Goal: Transaction & Acquisition: Register for event/course

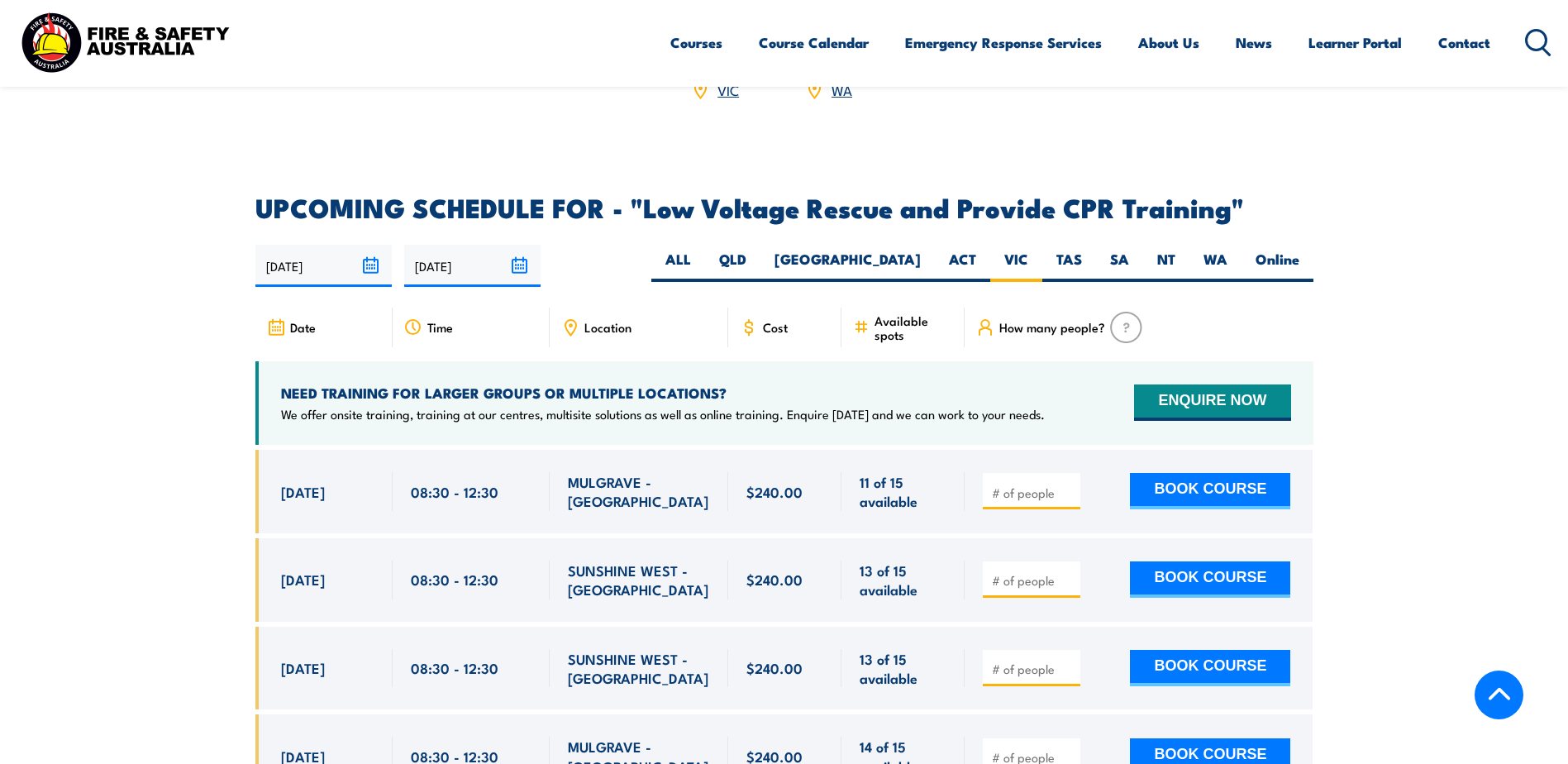
click at [1034, 572] on input "number" at bounding box center [1033, 580] width 83 height 16
type input "1"
click at [1186, 561] on button "BOOK COURSE" at bounding box center [1209, 580] width 160 height 37
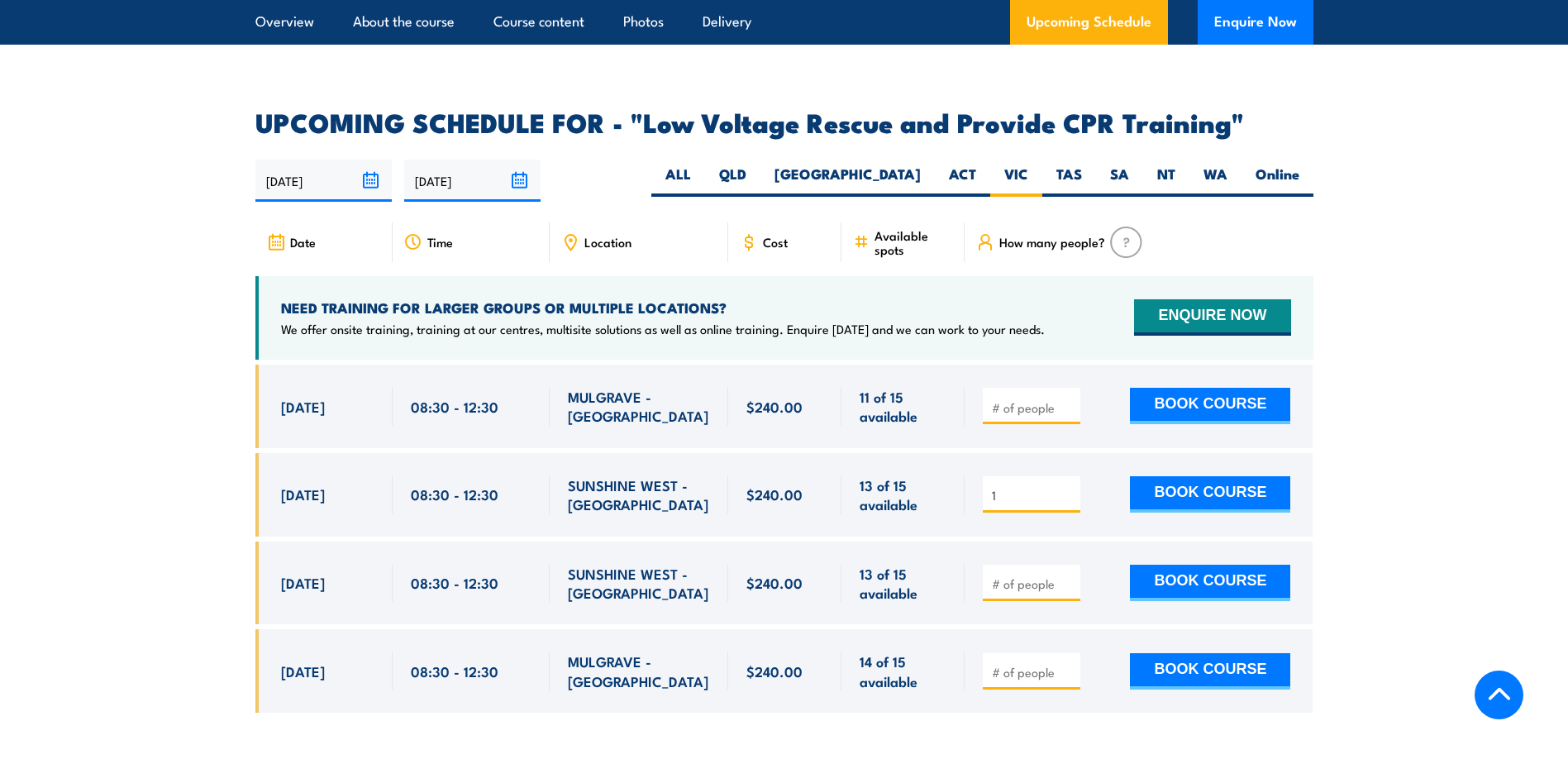
scroll to position [2801, 0]
drag, startPoint x: 604, startPoint y: 456, endPoint x: 569, endPoint y: 438, distance: 39.4
click at [569, 477] on span "SUNSHINE WEST - [GEOGRAPHIC_DATA]" at bounding box center [638, 496] width 142 height 39
copy span "SUNSHINE WEST - [GEOGRAPHIC_DATA]"
click at [604, 477] on span "SUNSHINE WEST - [GEOGRAPHIC_DATA]" at bounding box center [638, 496] width 142 height 39
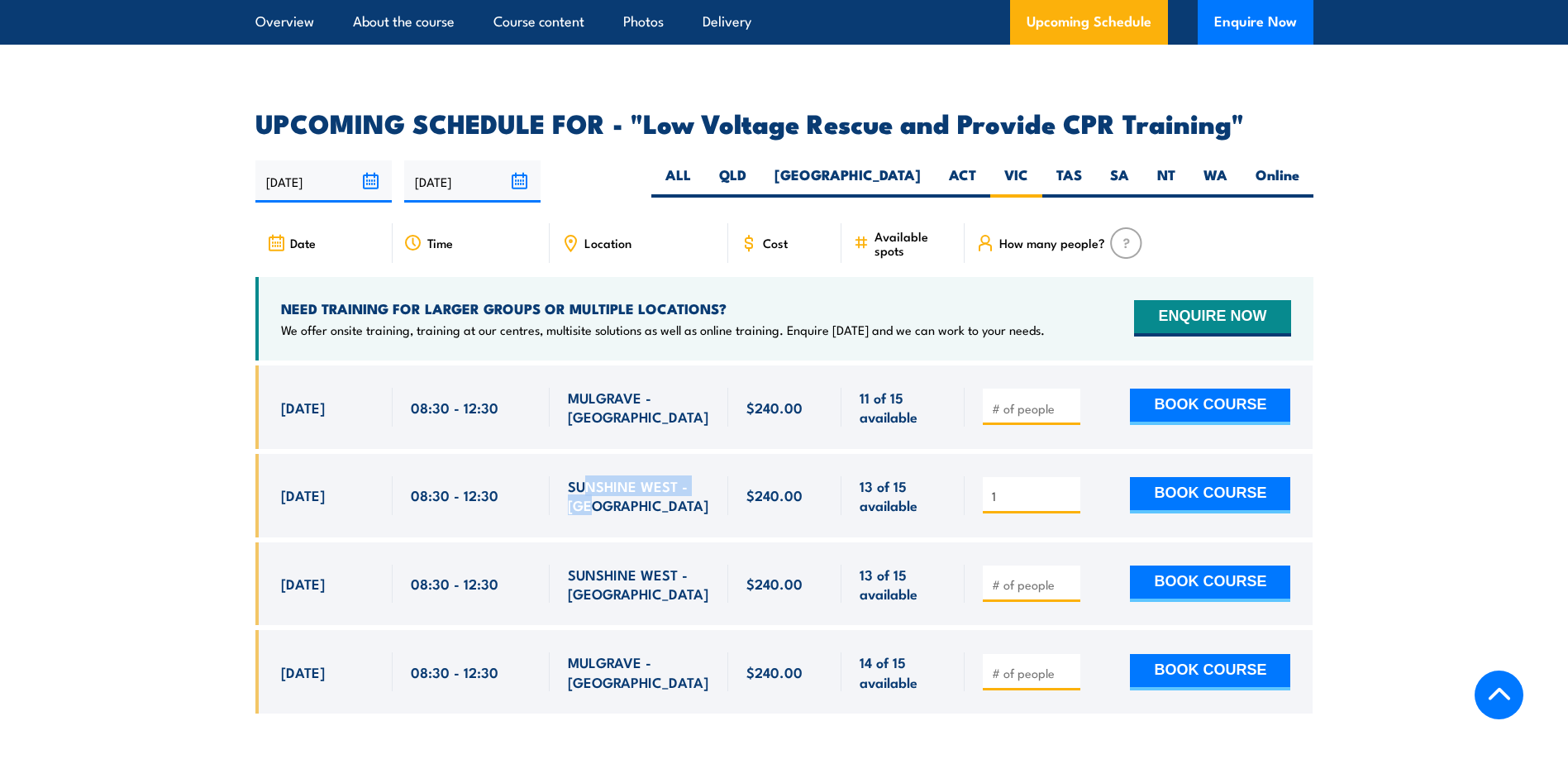
drag, startPoint x: 604, startPoint y: 461, endPoint x: 586, endPoint y: 433, distance: 33.3
click at [586, 477] on span "SUNSHINE WEST - [GEOGRAPHIC_DATA]" at bounding box center [638, 496] width 142 height 39
drag, startPoint x: 586, startPoint y: 433, endPoint x: 589, endPoint y: 446, distance: 13.3
click at [589, 477] on span "SUNSHINE WEST - [GEOGRAPHIC_DATA]" at bounding box center [638, 496] width 142 height 39
drag, startPoint x: 564, startPoint y: 436, endPoint x: 596, endPoint y: 450, distance: 34.9
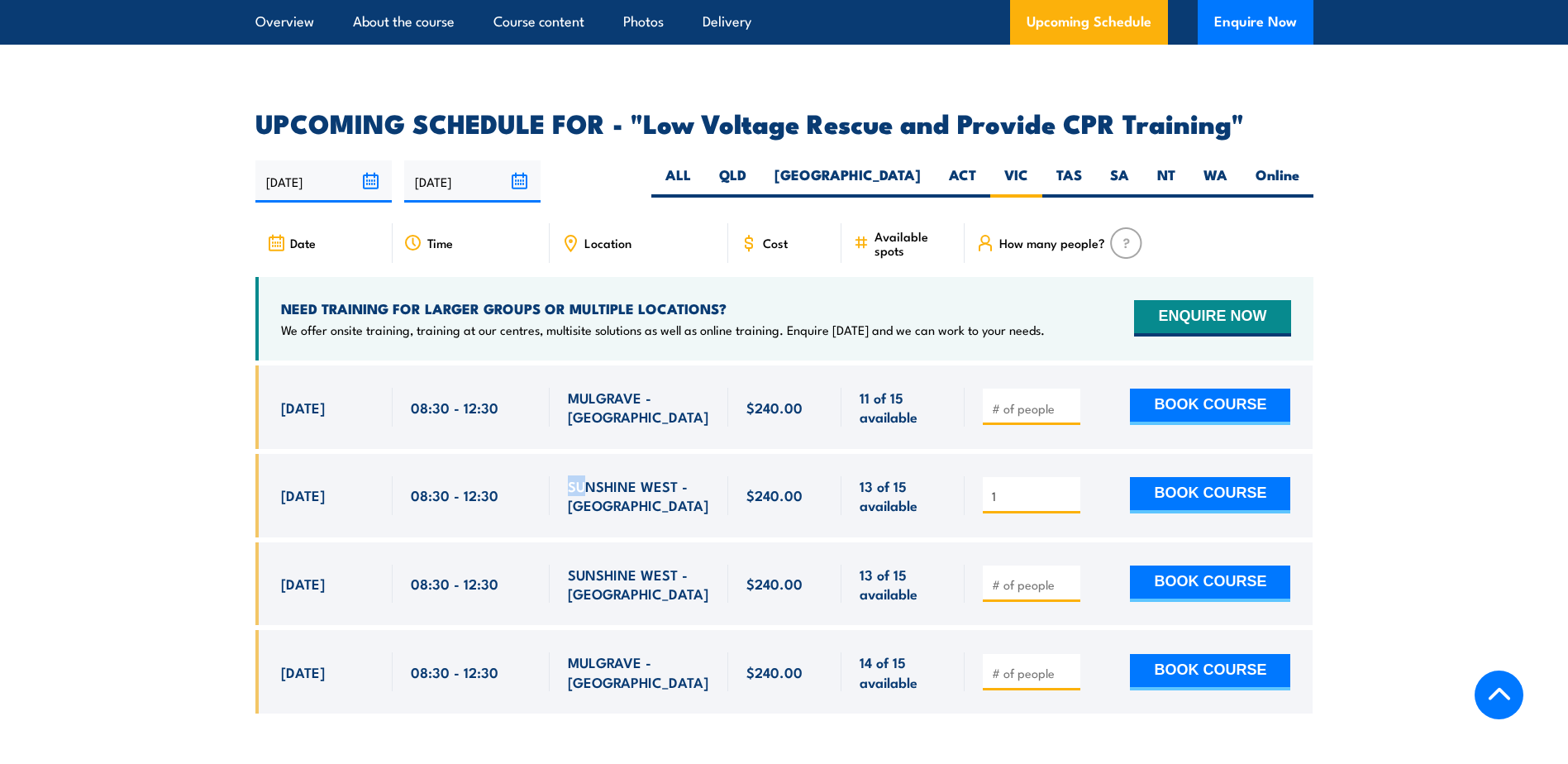
click at [590, 453] on div "SUNSHINE WEST - [GEOGRAPHIC_DATA]" at bounding box center [638, 495] width 178 height 84
drag, startPoint x: 596, startPoint y: 450, endPoint x: 617, endPoint y: 460, distance: 23.3
click at [617, 477] on span "SUNSHINE WEST - [GEOGRAPHIC_DATA]" at bounding box center [638, 496] width 142 height 39
click at [627, 477] on span "SUNSHINE WEST - [GEOGRAPHIC_DATA]" at bounding box center [638, 496] width 142 height 39
click at [1171, 477] on button "BOOK COURSE" at bounding box center [1209, 495] width 160 height 37
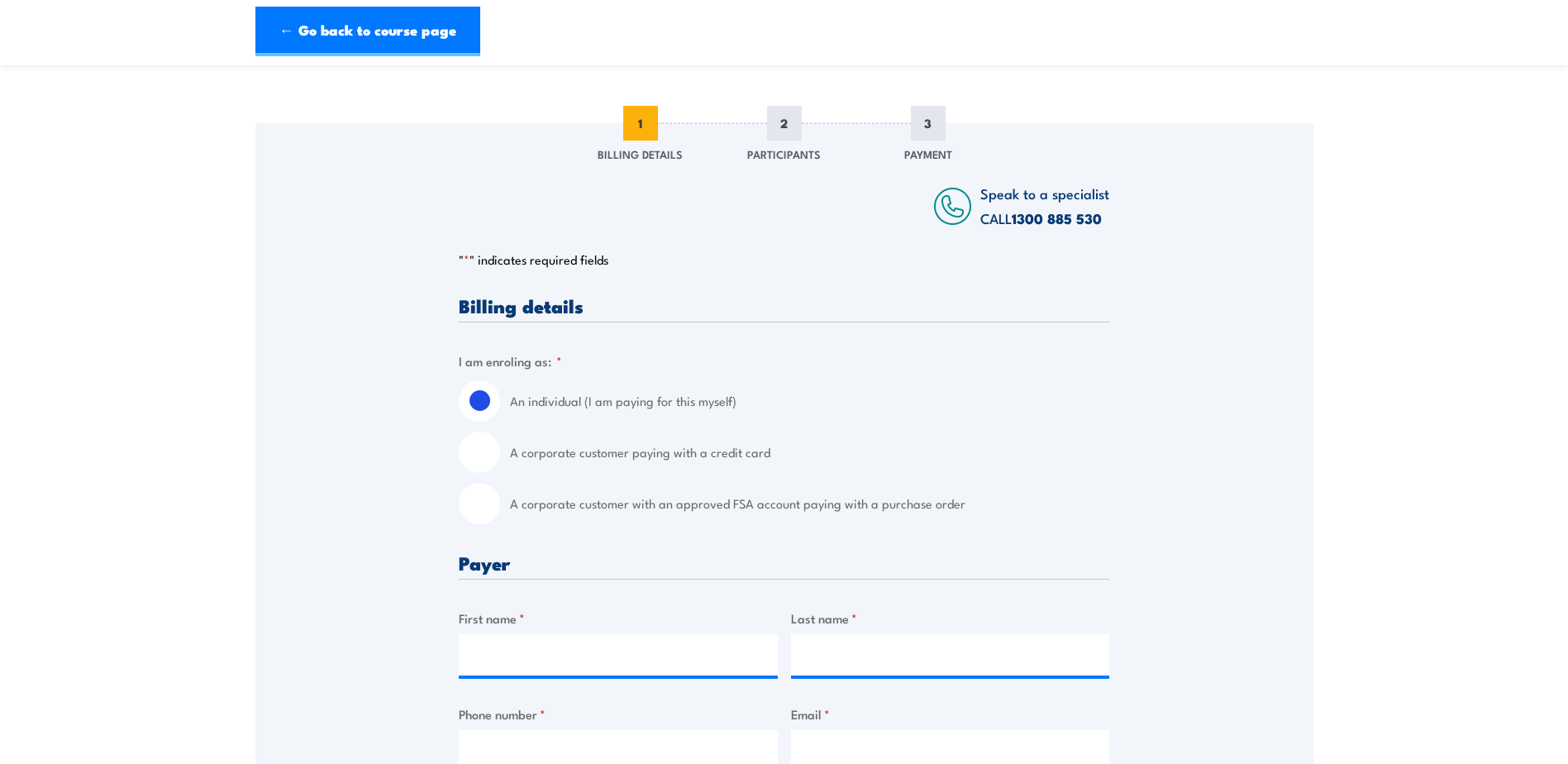
scroll to position [165, 0]
click at [580, 459] on label "A corporate customer paying with a credit card" at bounding box center [809, 450] width 599 height 41
click at [500, 459] on input "A corporate customer paying with a credit card" at bounding box center [479, 450] width 41 height 41
radio input "true"
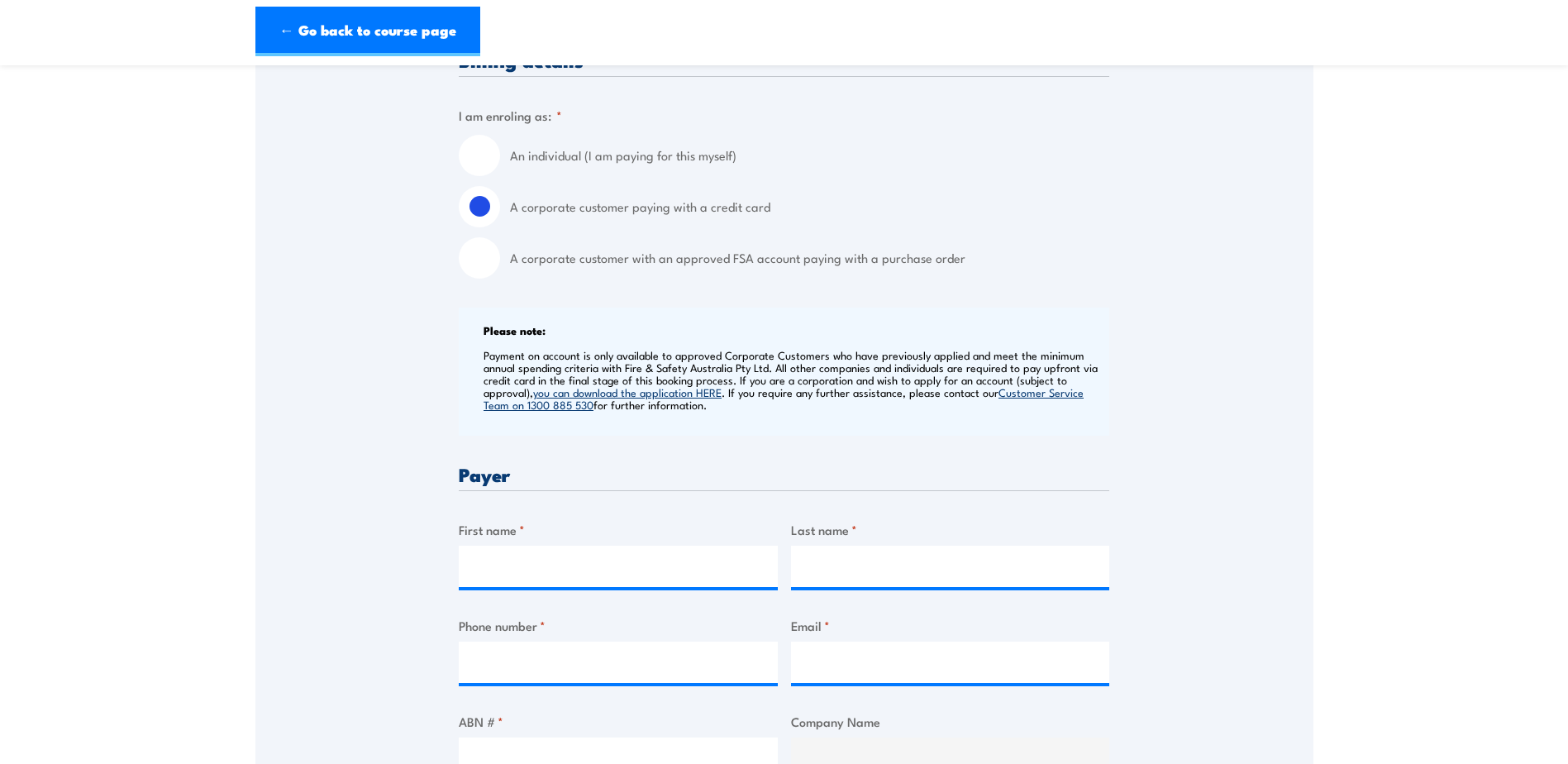
scroll to position [412, 0]
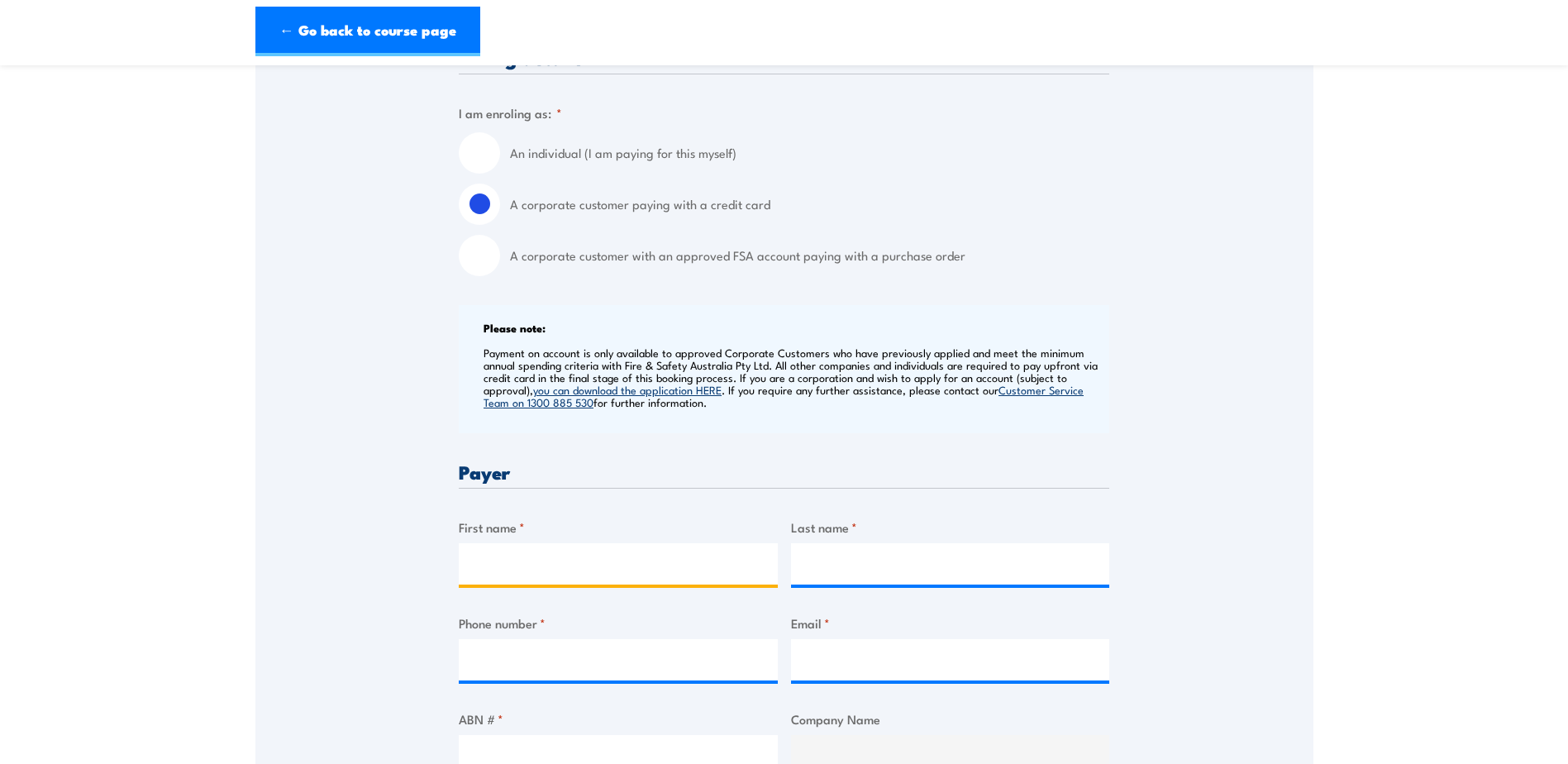
click at [511, 575] on input "First name *" at bounding box center [618, 563] width 319 height 41
type input "Kalai"
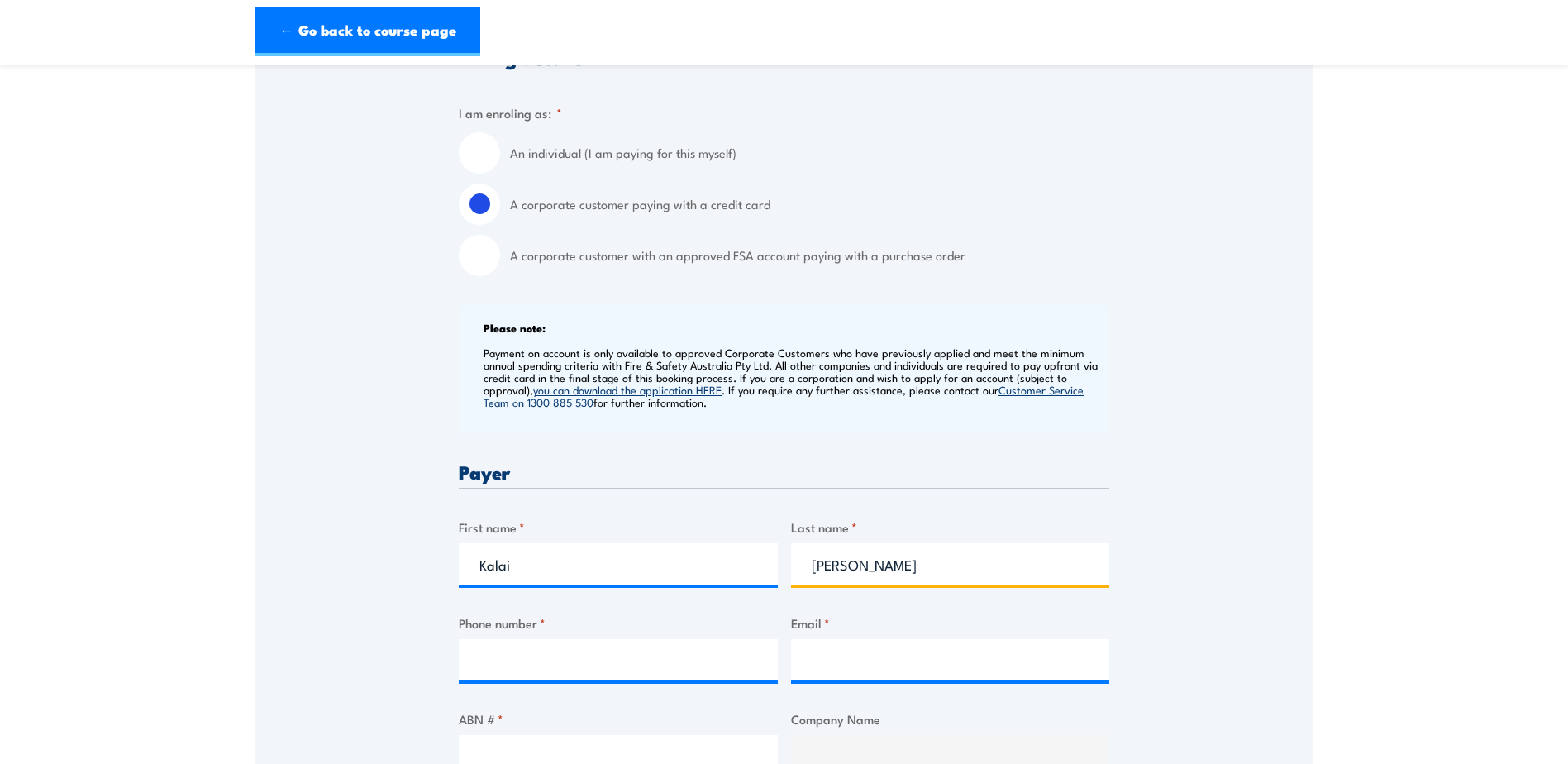
type input "[PERSON_NAME]"
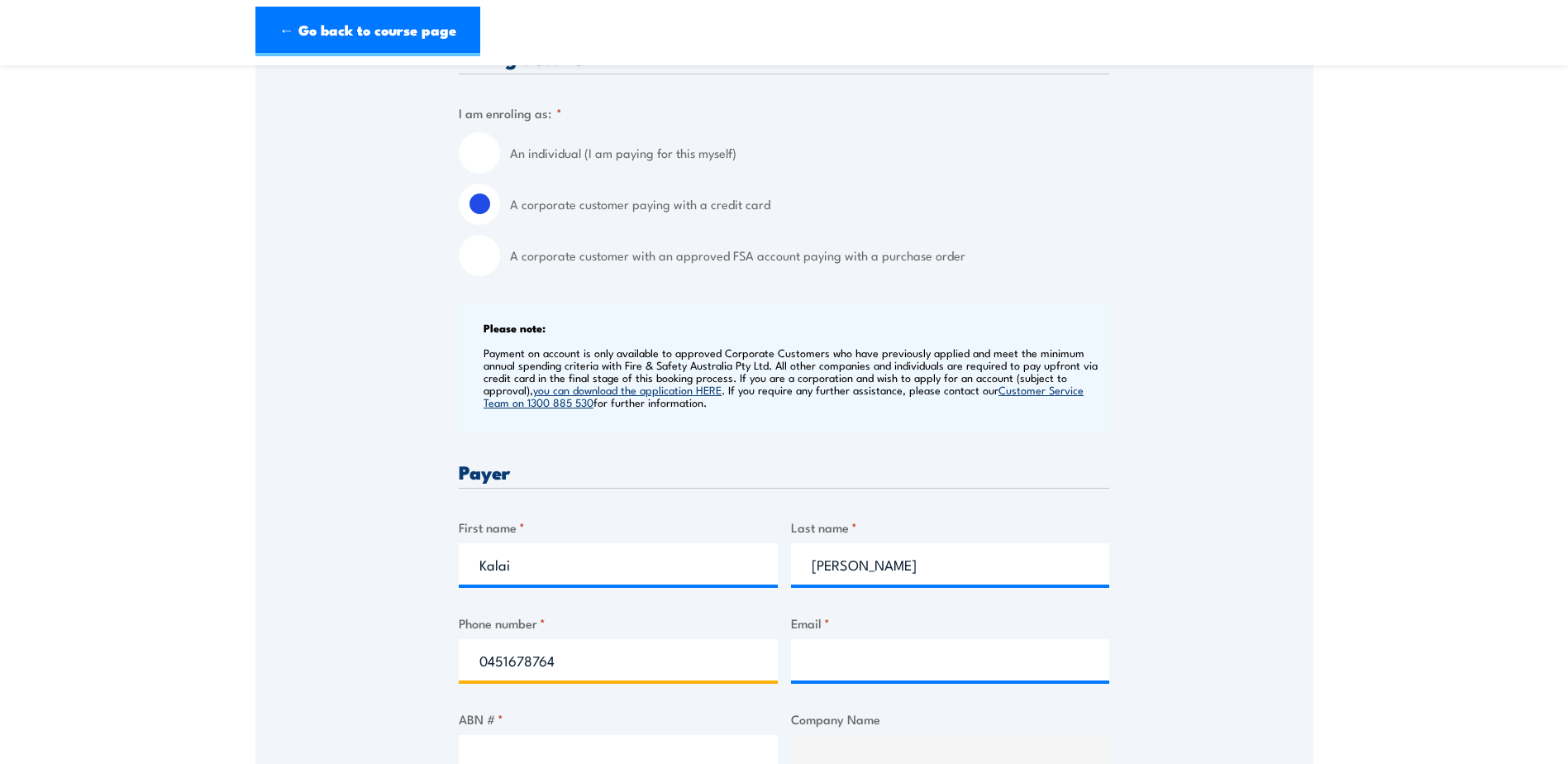
type input "0451678764"
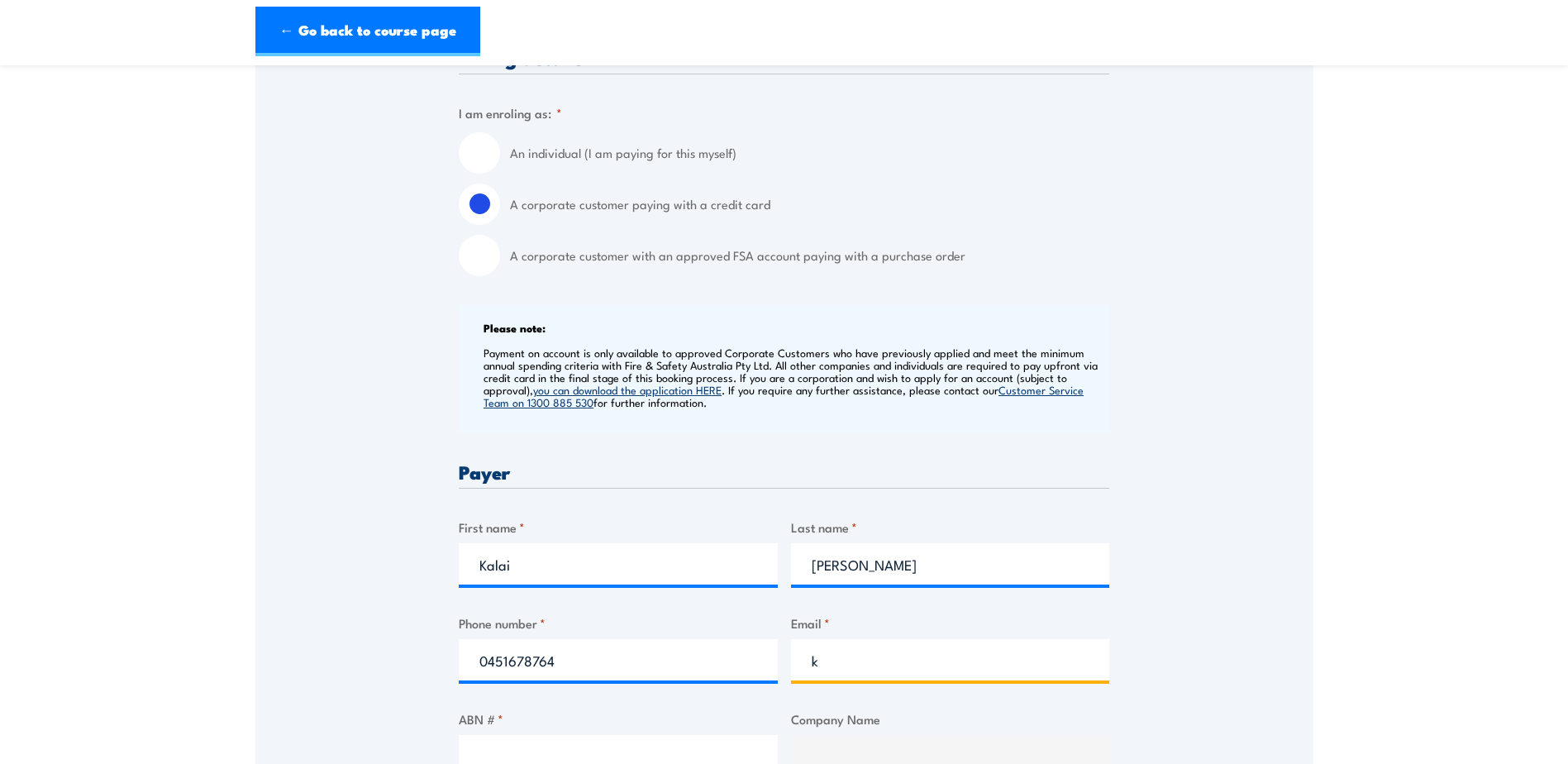
type input "[PERSON_NAME][EMAIL_ADDRESS][DOMAIN_NAME]"
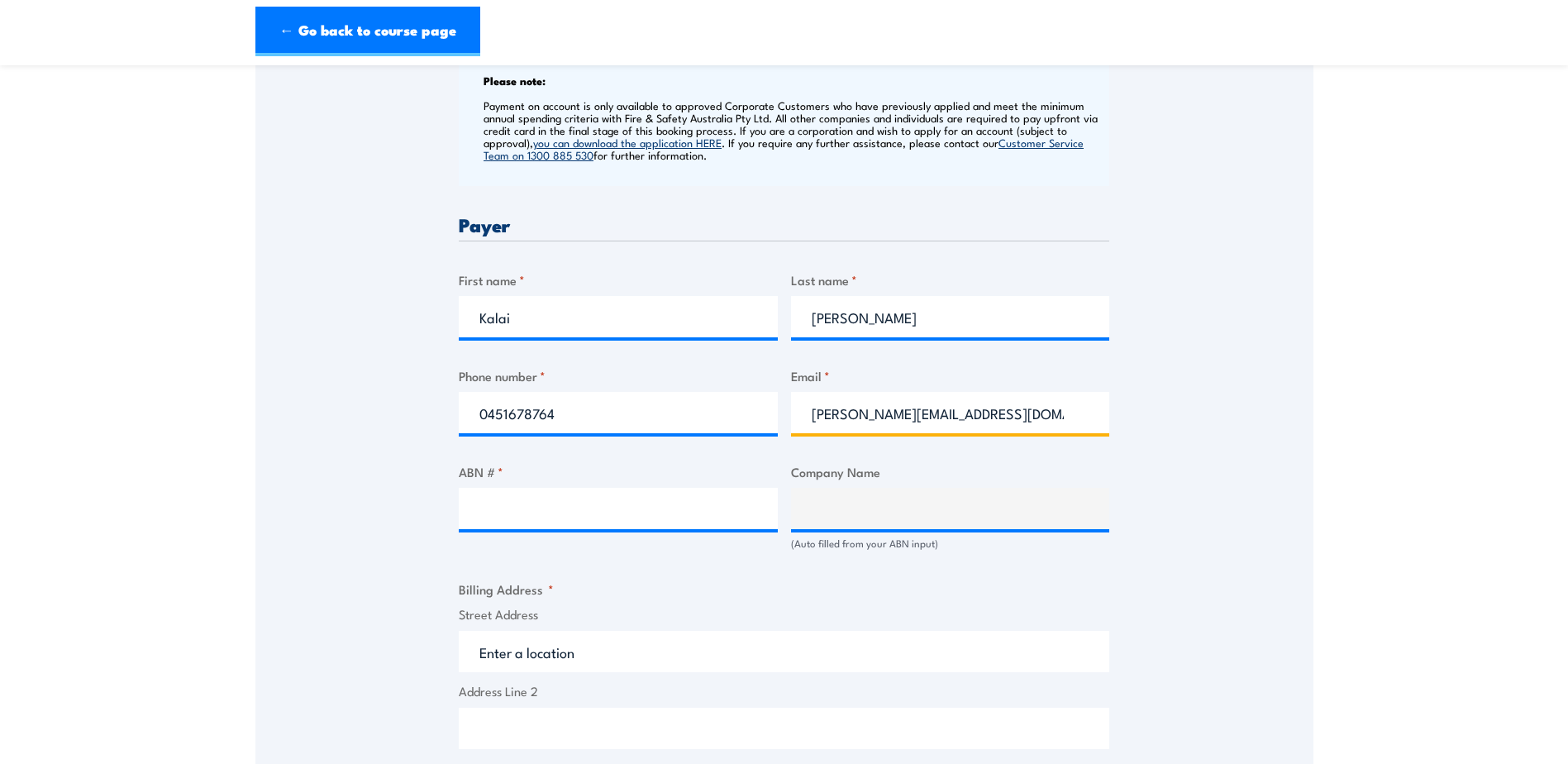
scroll to position [660, 0]
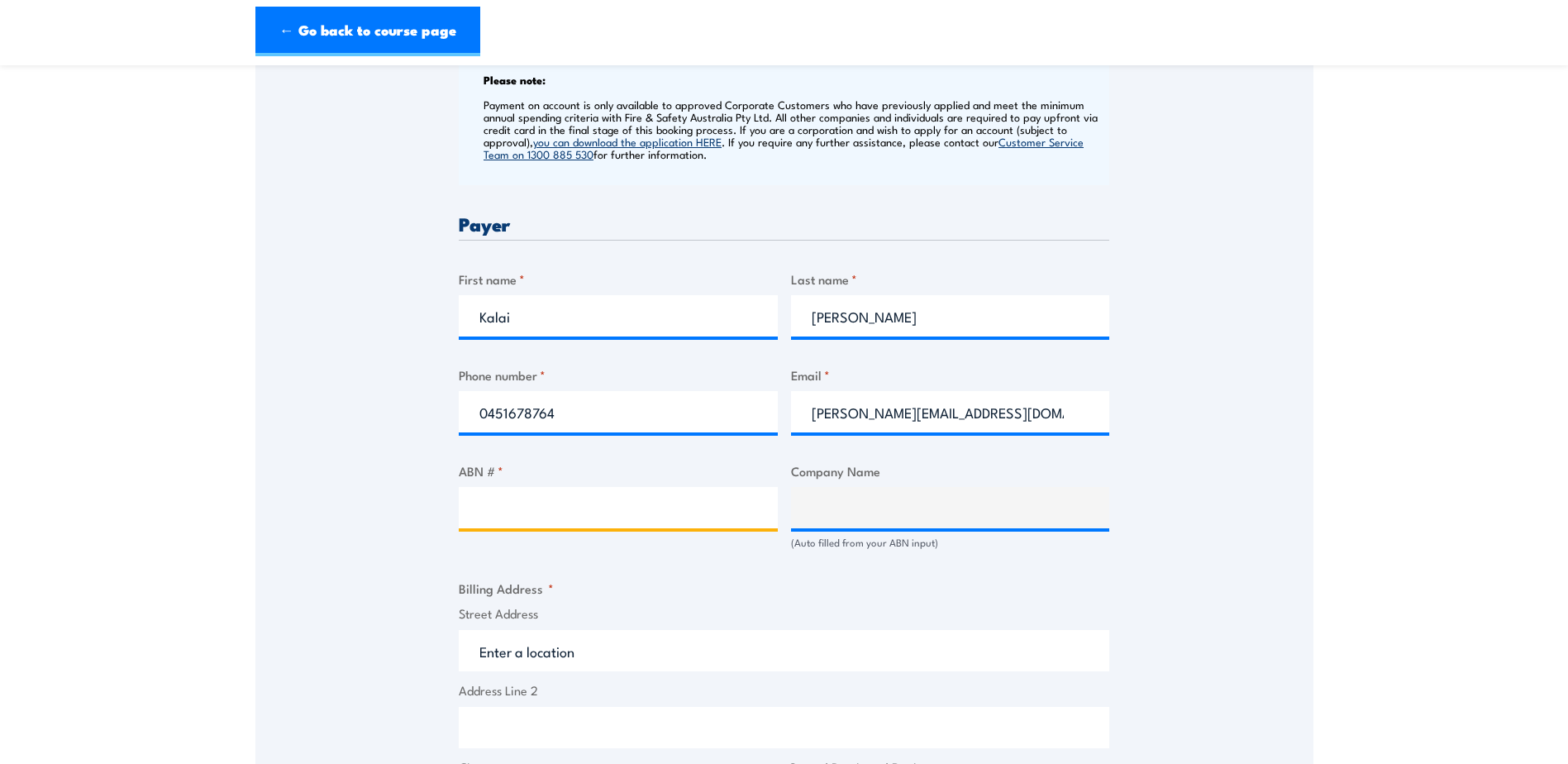
click at [577, 517] on input "ABN # *" at bounding box center [618, 507] width 319 height 41
click at [504, 513] on input "ABN # *" at bounding box center [618, 507] width 319 height 41
type input "63931818811"
click at [637, 568] on div "Billing details I am enroling as: * An individual (I am paying for this myself)…" at bounding box center [784, 588] width 650 height 1577
click at [558, 510] on input "63931818811" at bounding box center [618, 507] width 319 height 41
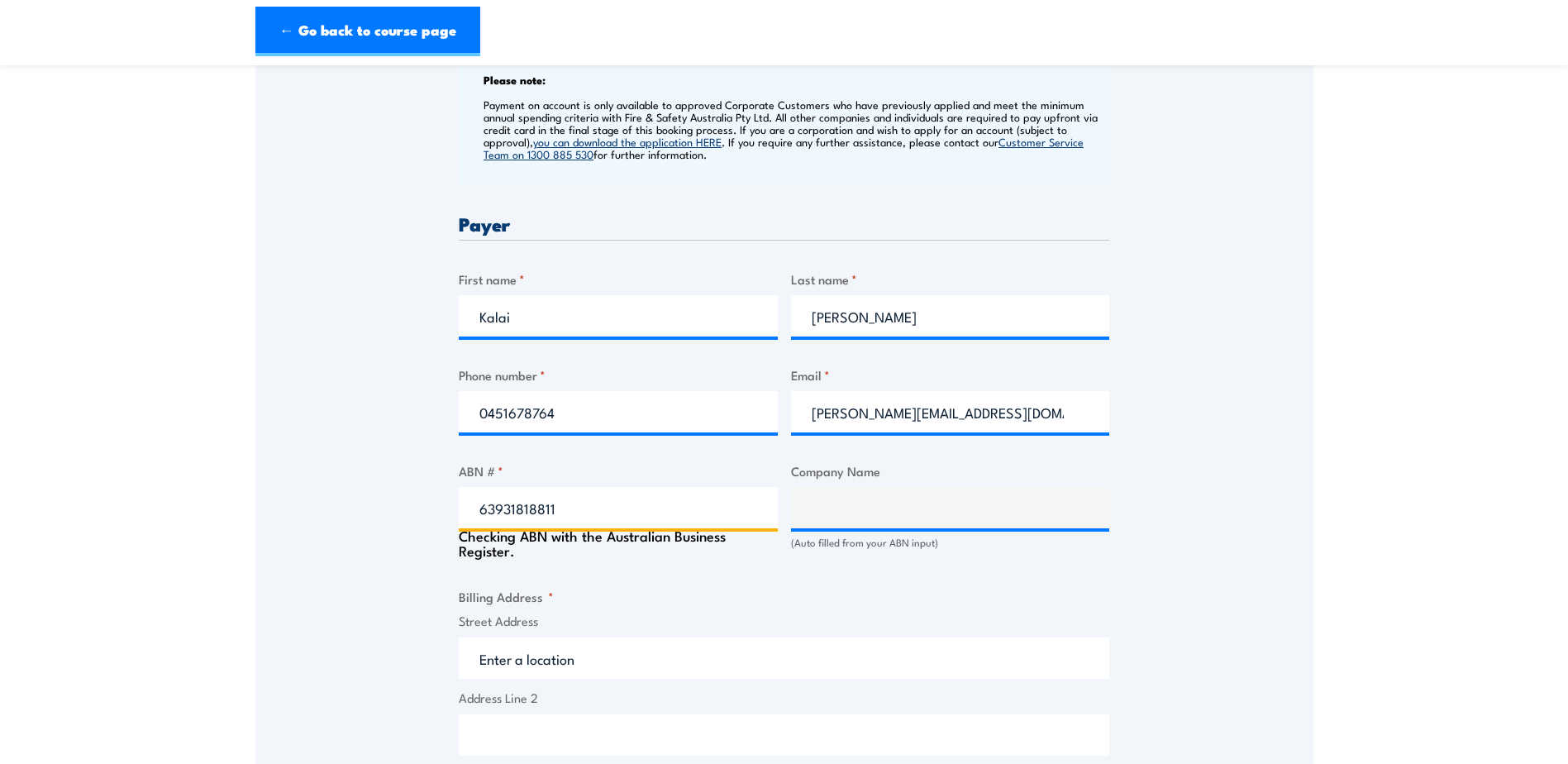
type input "SAMSUNG-GENUS JV"
click at [627, 570] on div "Billing details I am enroling as: * An individual (I am paying for this myself)…" at bounding box center [784, 585] width 650 height 1569
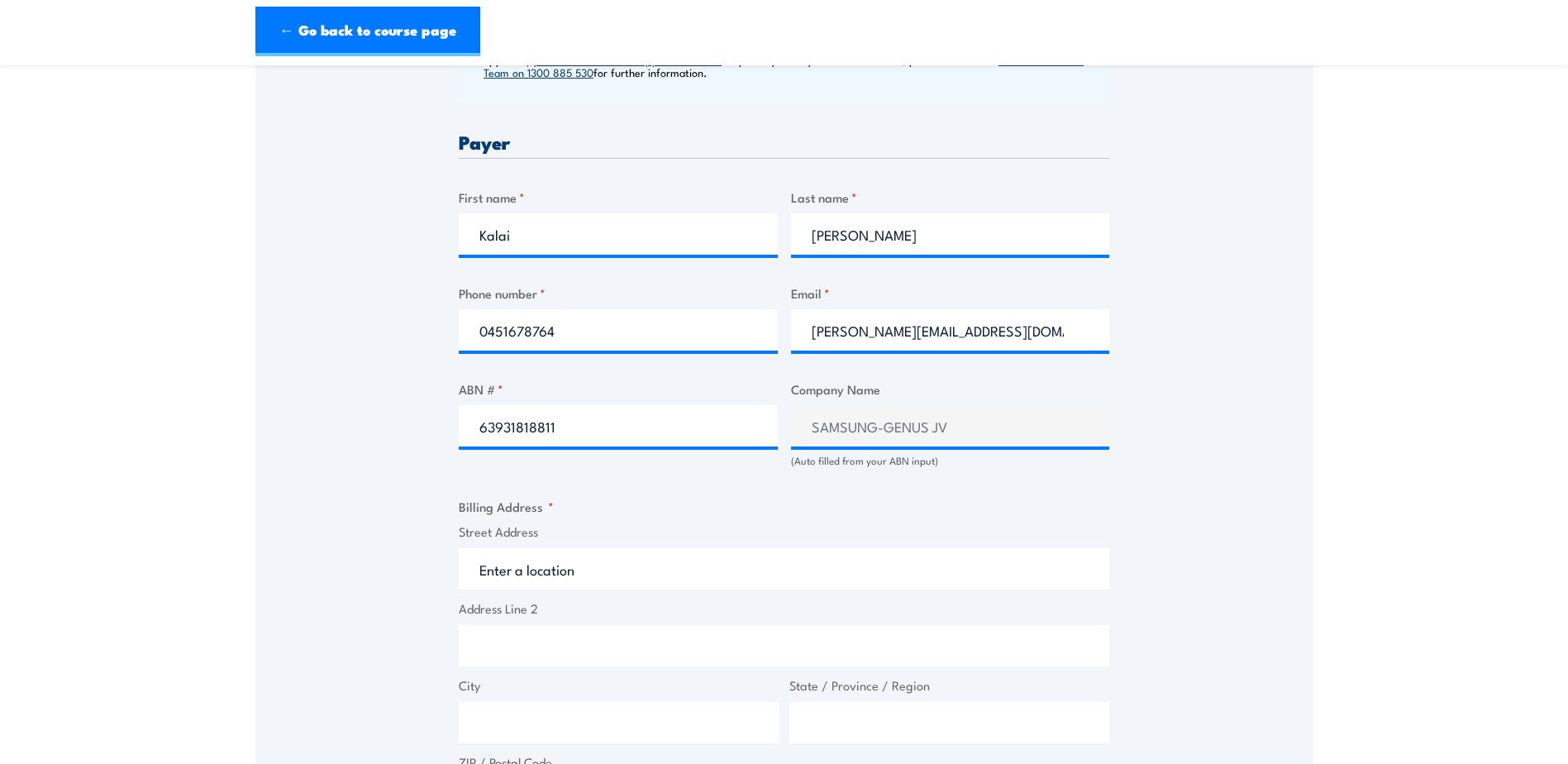
scroll to position [743, 0]
drag, startPoint x: 632, startPoint y: 566, endPoint x: 459, endPoint y: 559, distance: 173.1
click at [459, 559] on input "Street Address" at bounding box center [784, 567] width 650 height 41
click at [609, 564] on input "Street Address" at bounding box center [784, 567] width 650 height 41
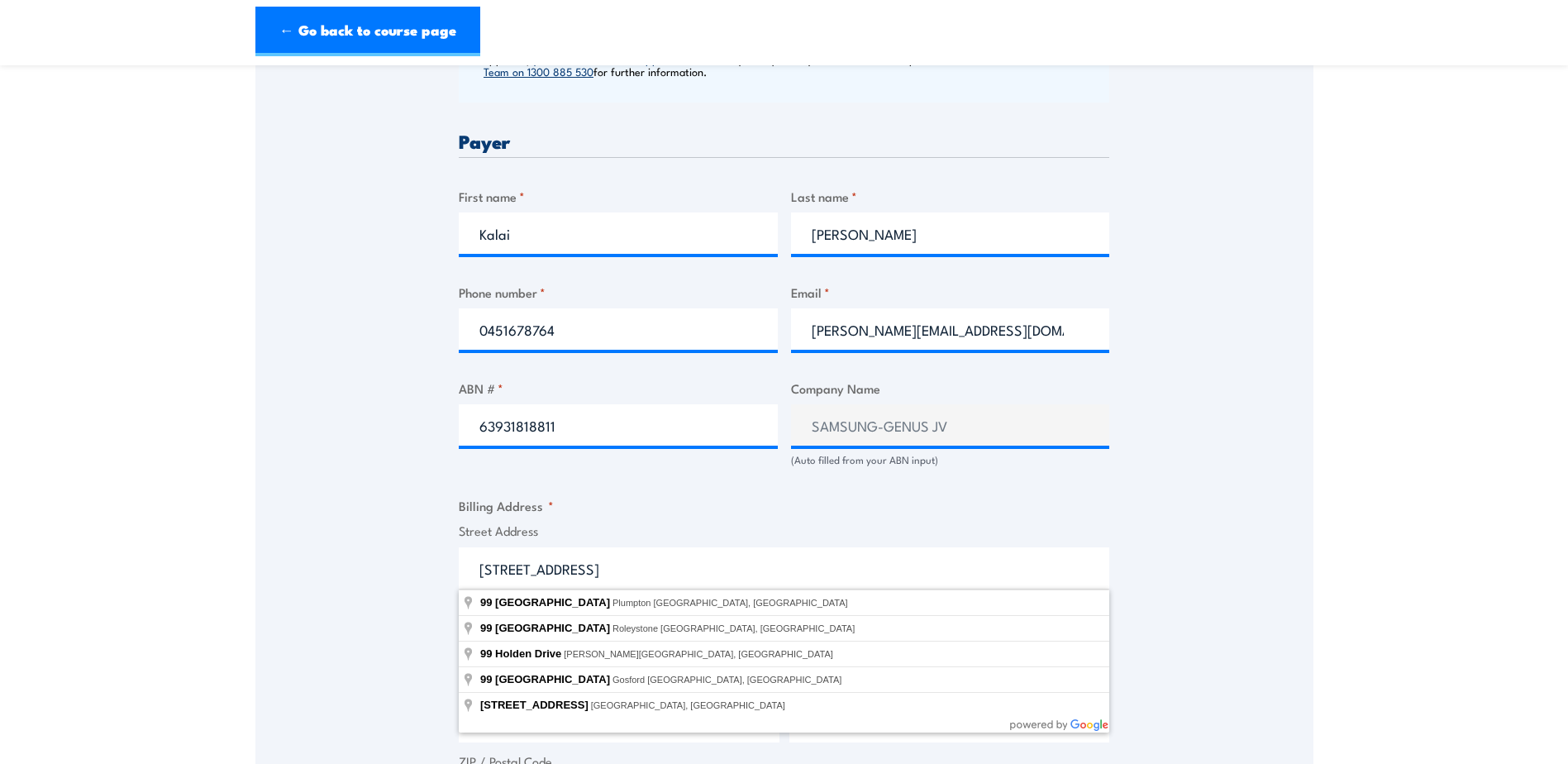
type input "99 Holden Road, Plumpton VIC, Australia"
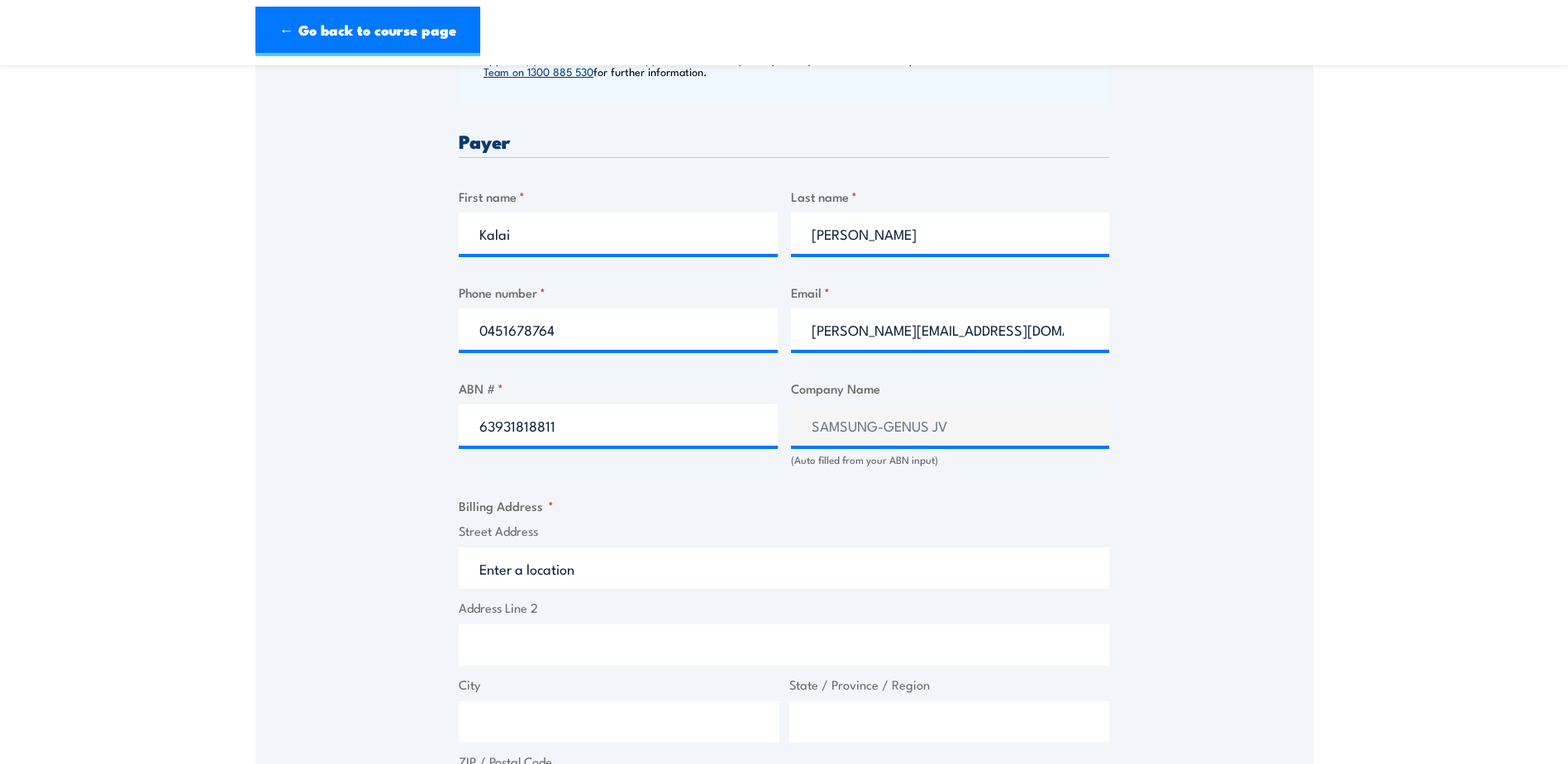
type input "99 Holden Rd"
type input "Plumpton"
type input "Victoria"
type input "3335"
select select "Australia"
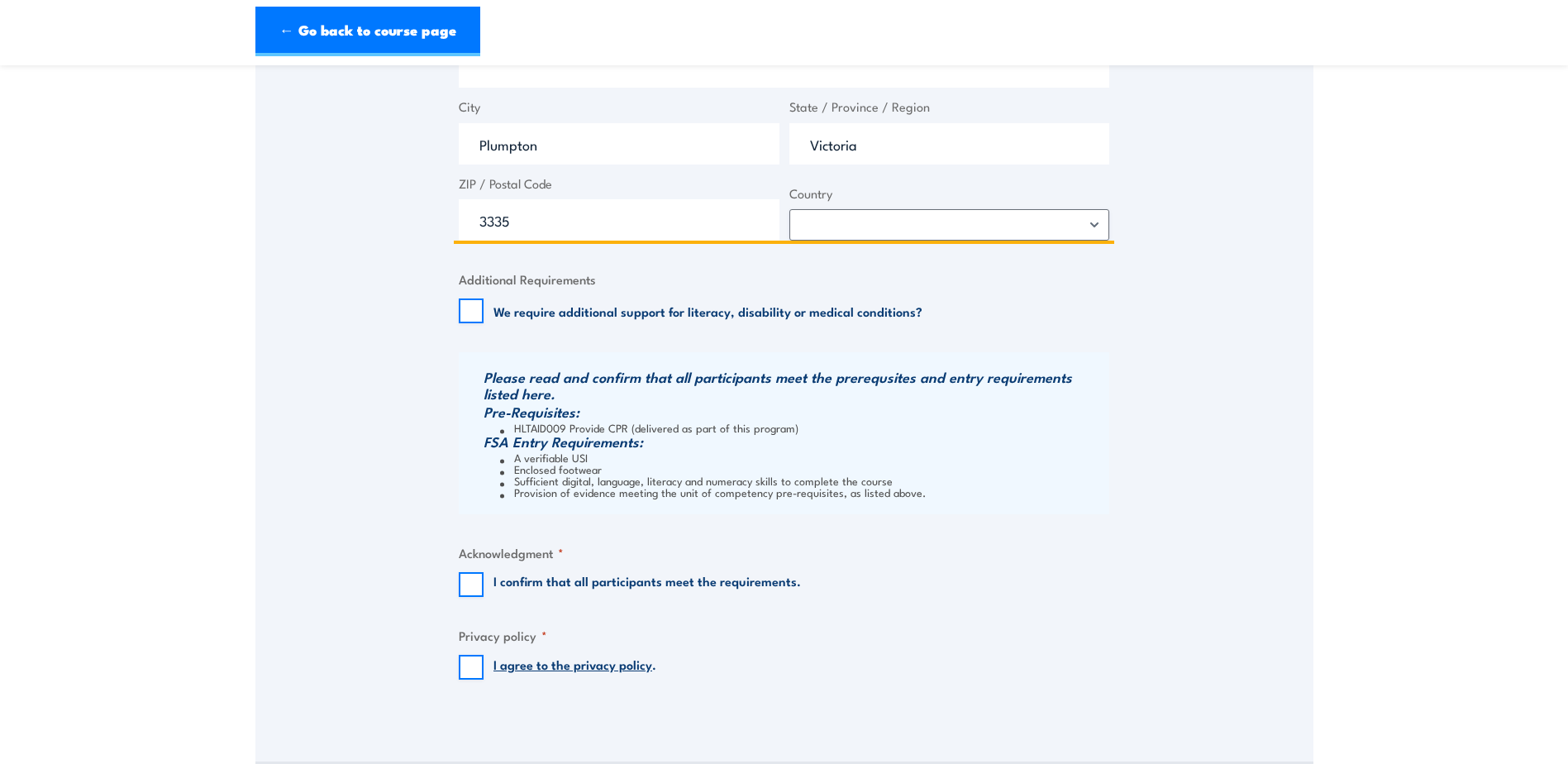
scroll to position [1321, 0]
type input "99 Holden Rd"
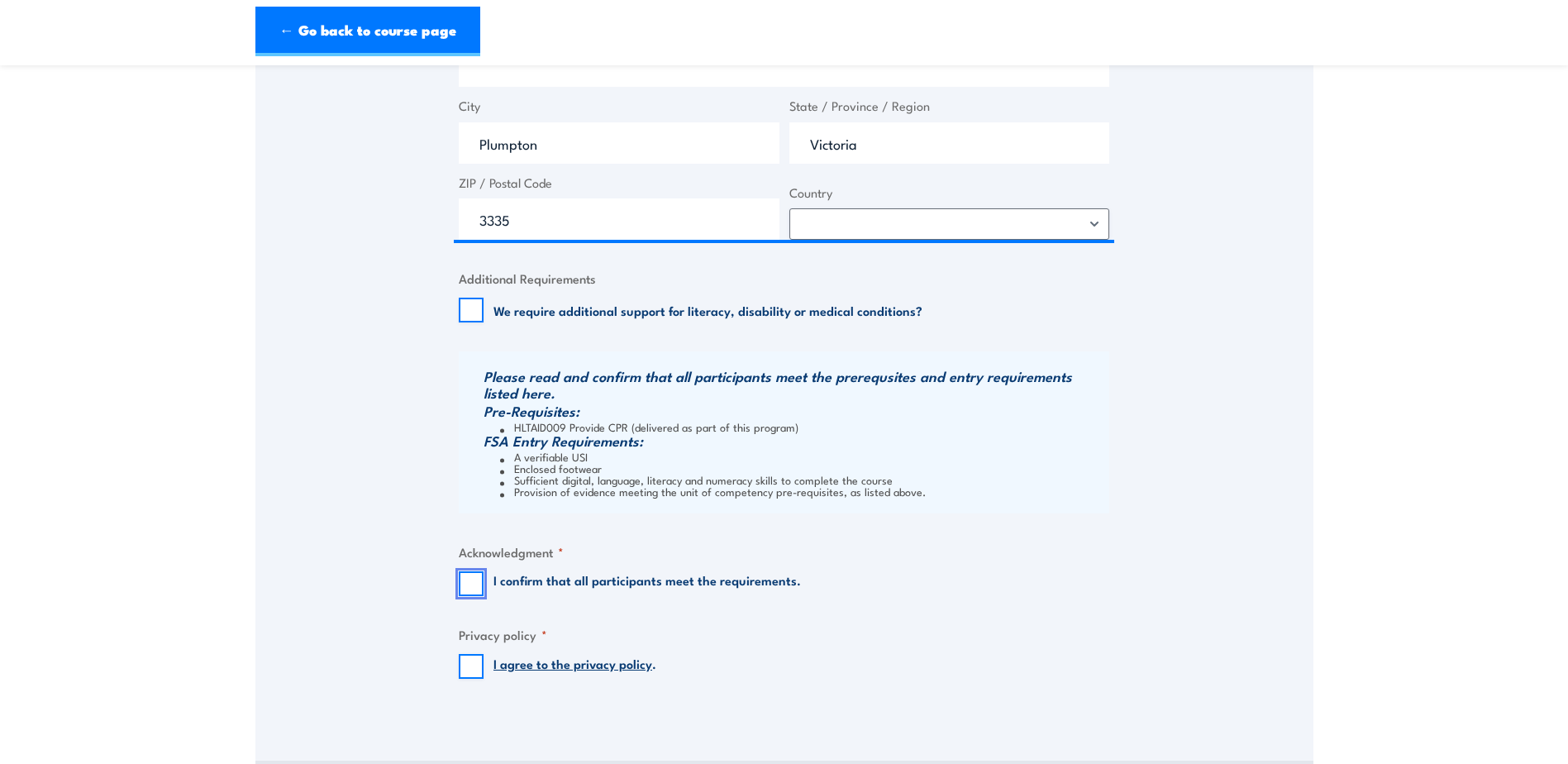
click at [470, 581] on input "I confirm that all participants meet the requirements." at bounding box center [472, 584] width 25 height 25
checkbox input "true"
click at [471, 673] on input "I agree to the privacy policy ." at bounding box center [472, 667] width 25 height 25
checkbox input "true"
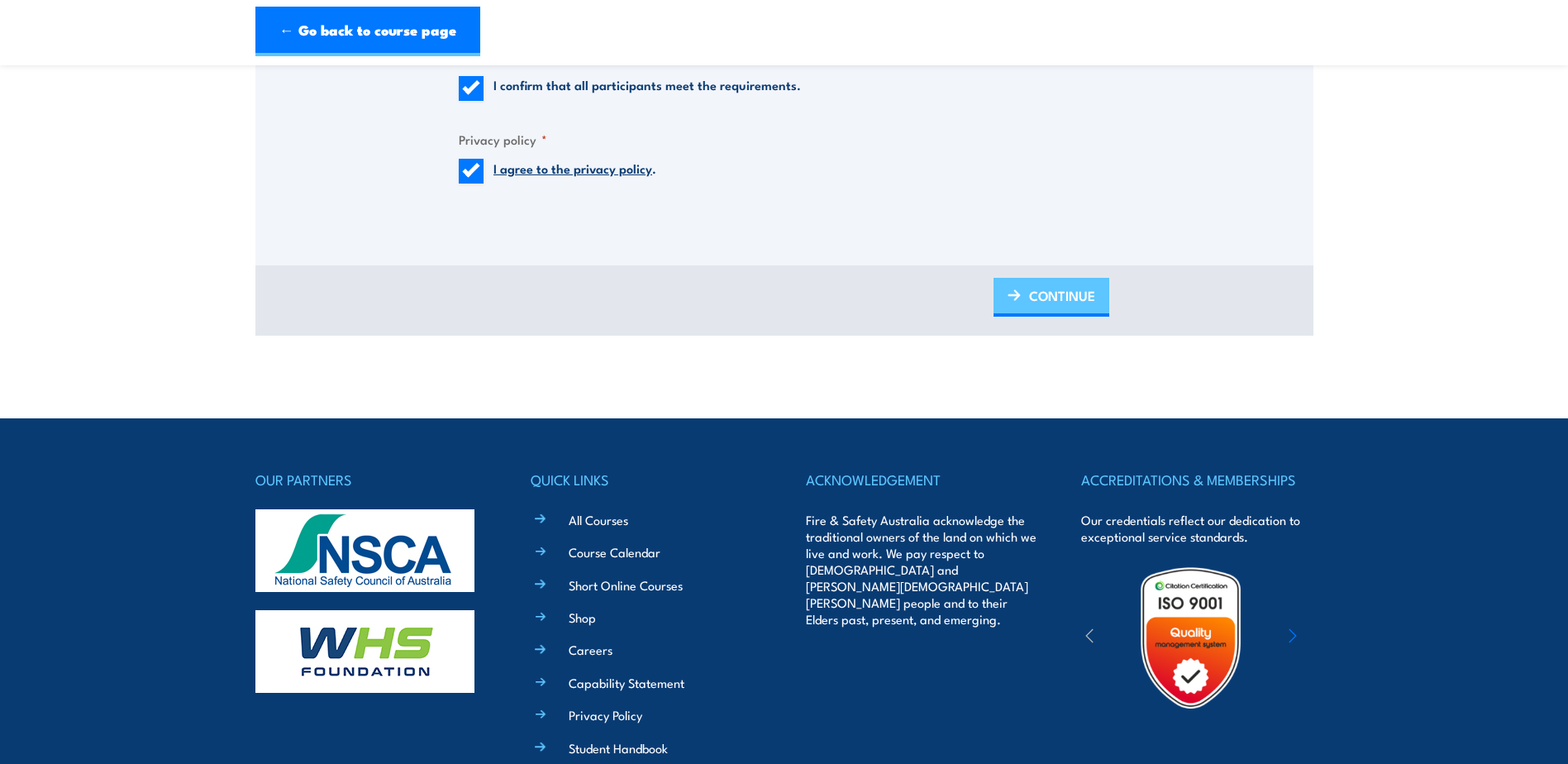
click at [1043, 308] on span "CONTINUE" at bounding box center [1062, 295] width 67 height 43
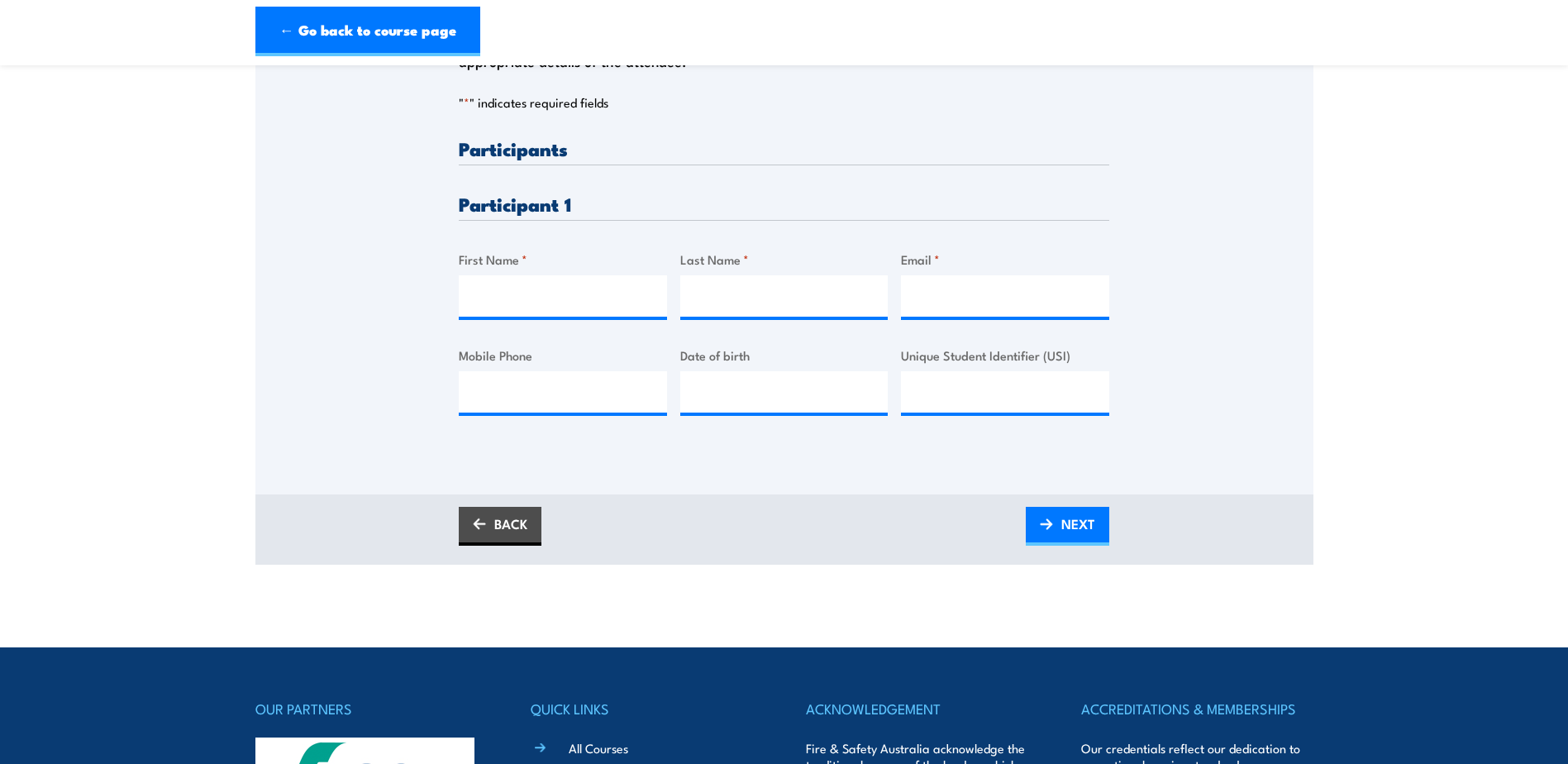
scroll to position [0, 0]
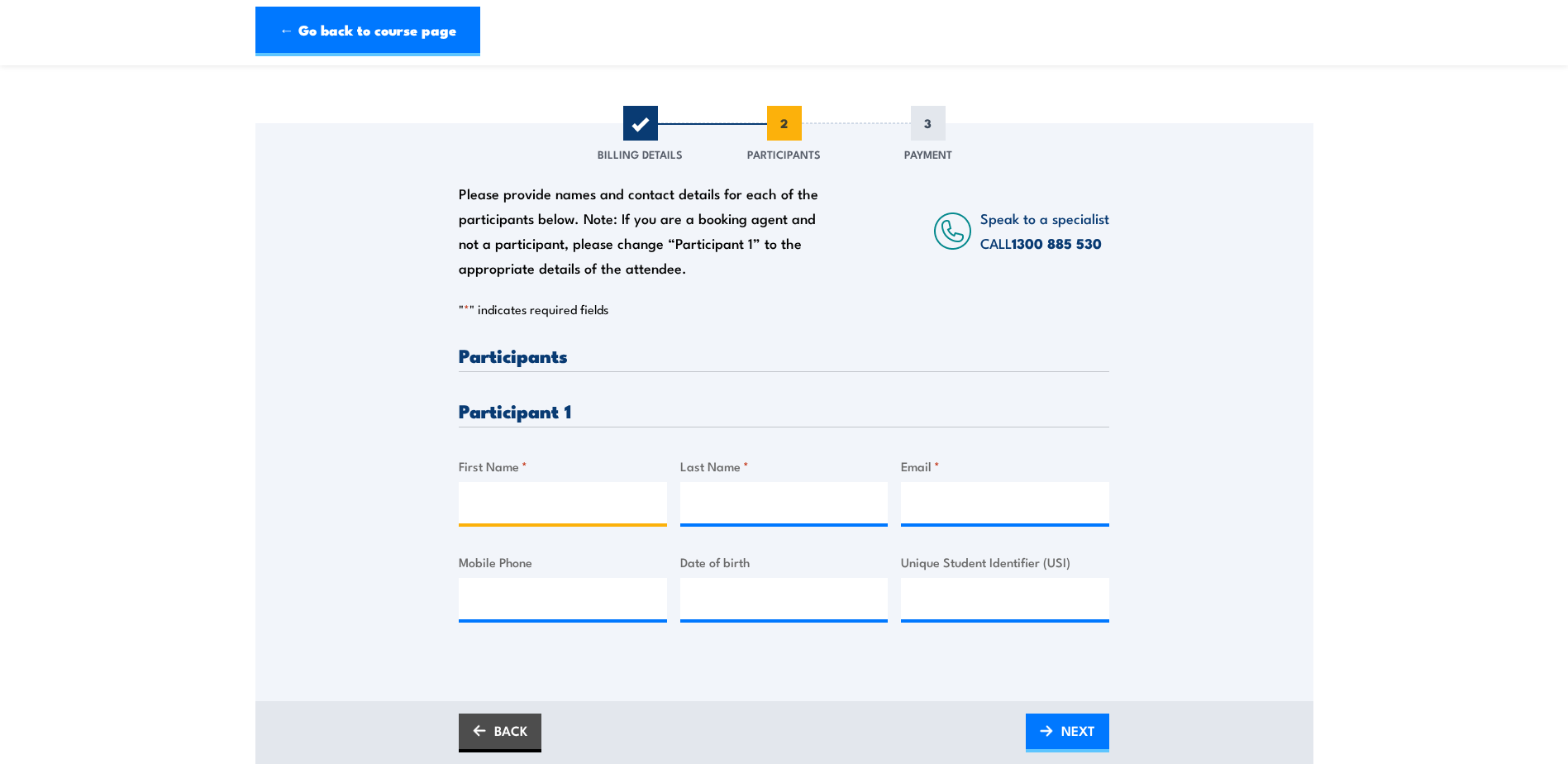
click at [507, 494] on input "First Name *" at bounding box center [563, 503] width 208 height 41
type input "Kalai"
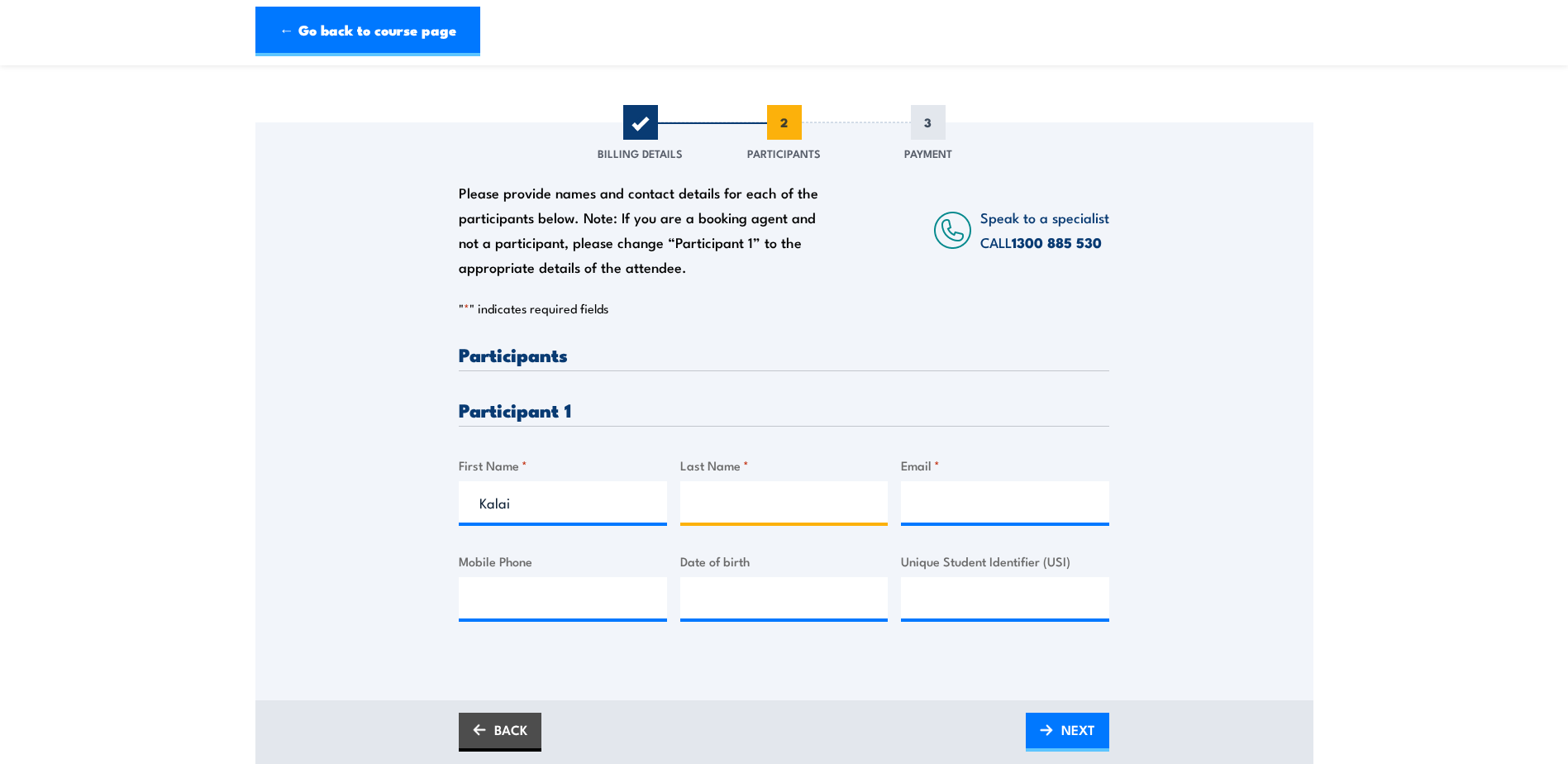
type input "Pugalendi"
type input "k.pugalendi@samsung.com"
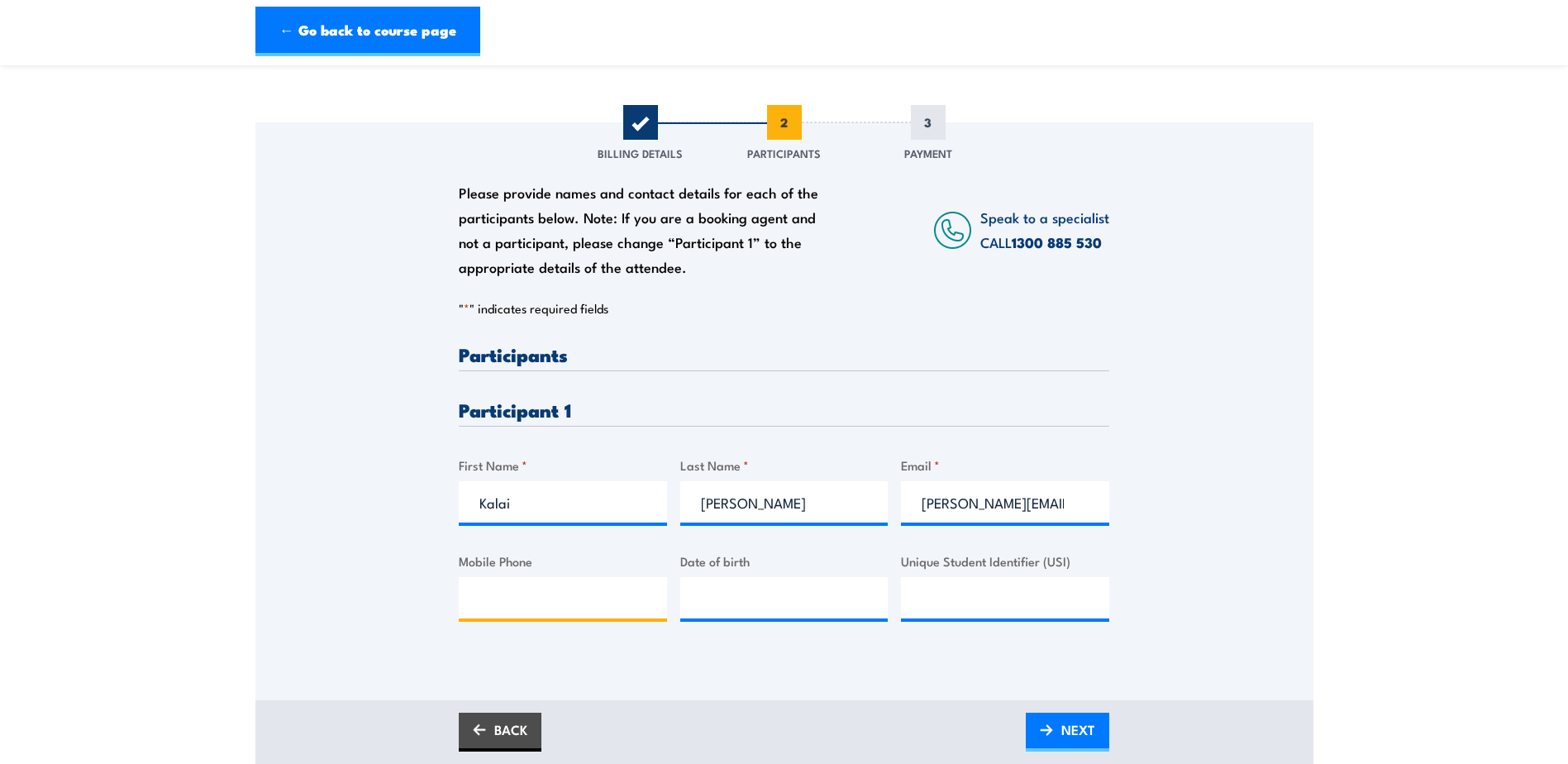
type input "0451678764"
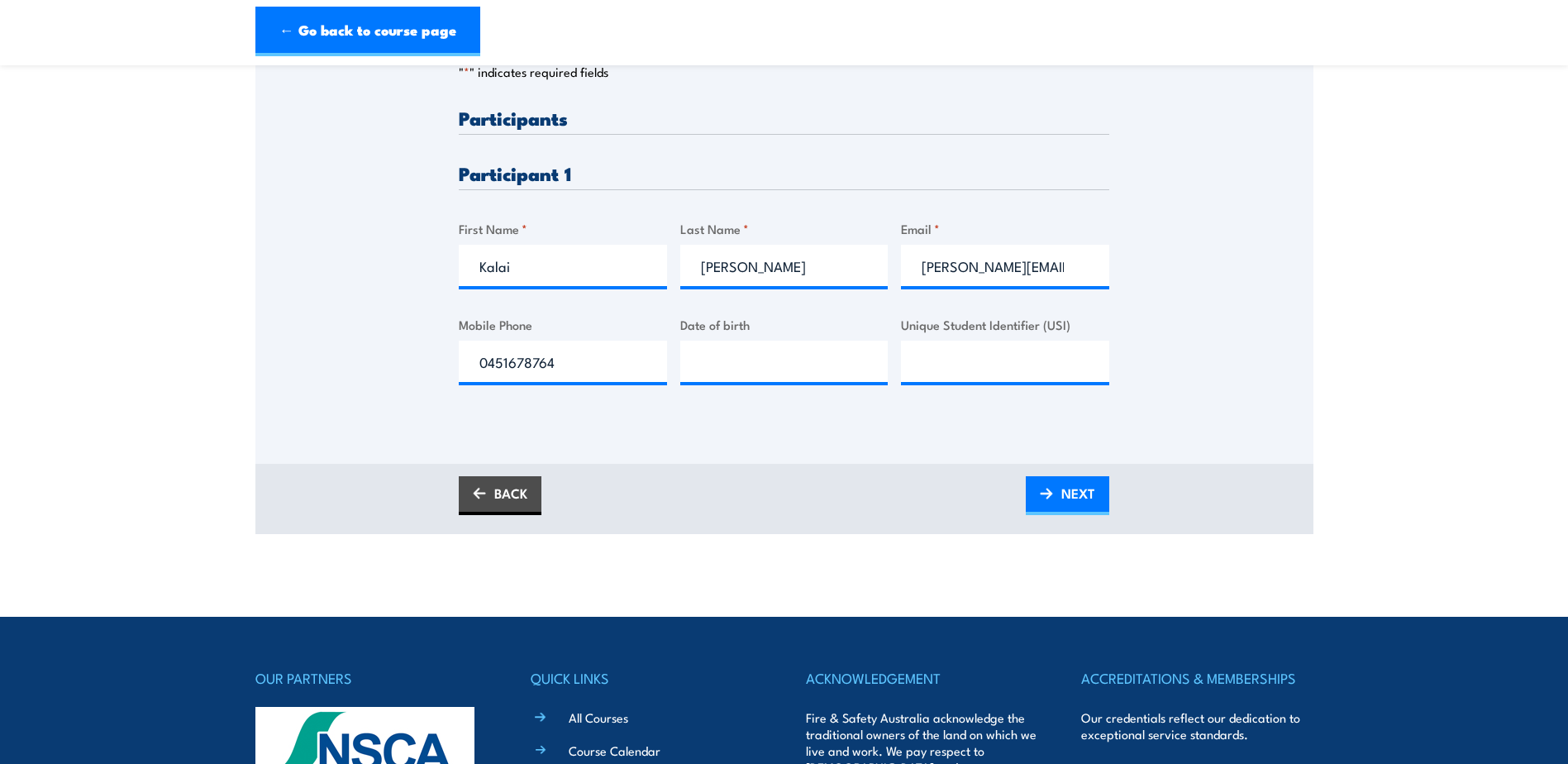
click at [783, 442] on div "Please provide names and contact details for each of the participants below. No…" at bounding box center [784, 175] width 1058 height 578
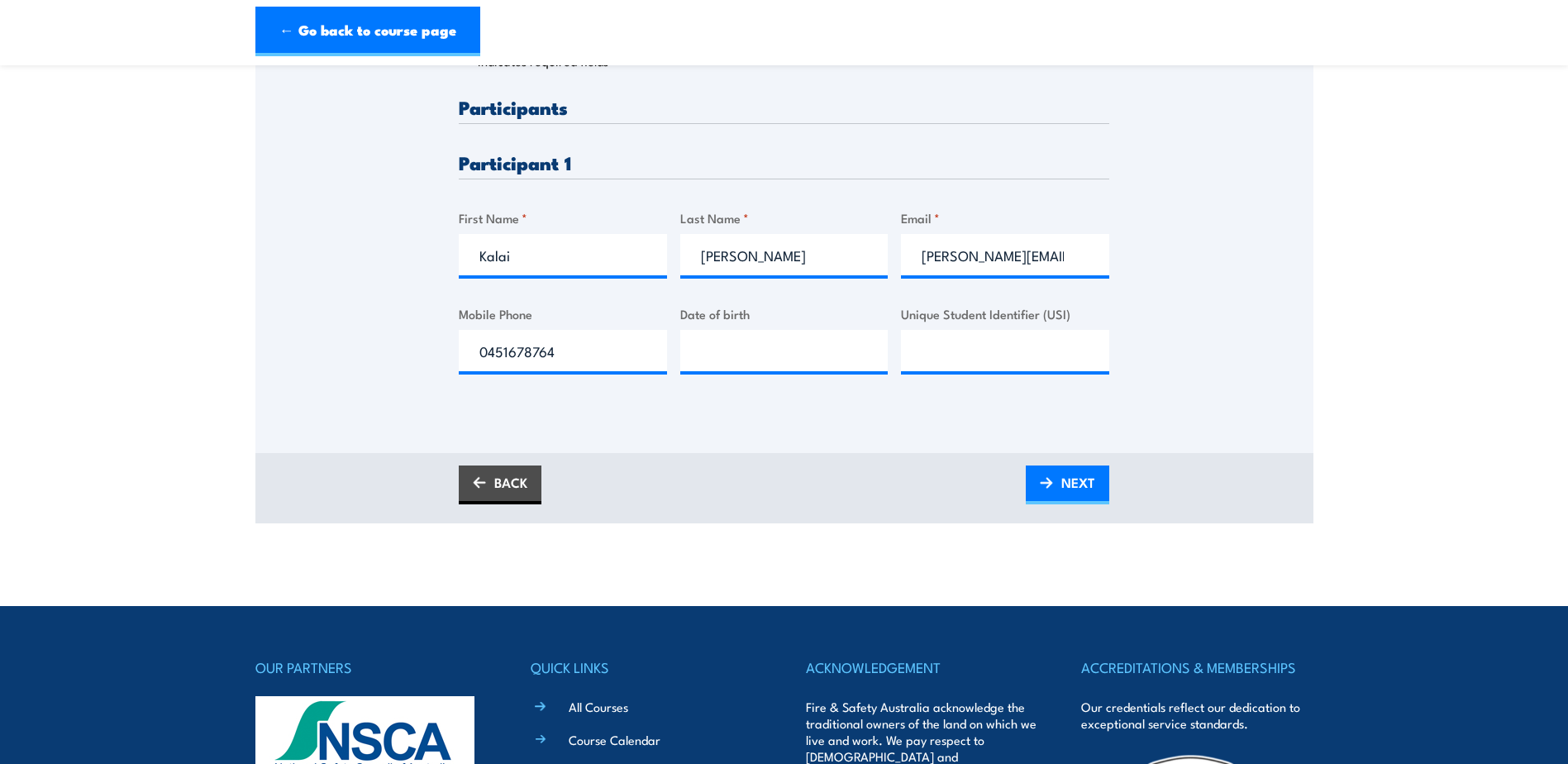
scroll to position [413, 0]
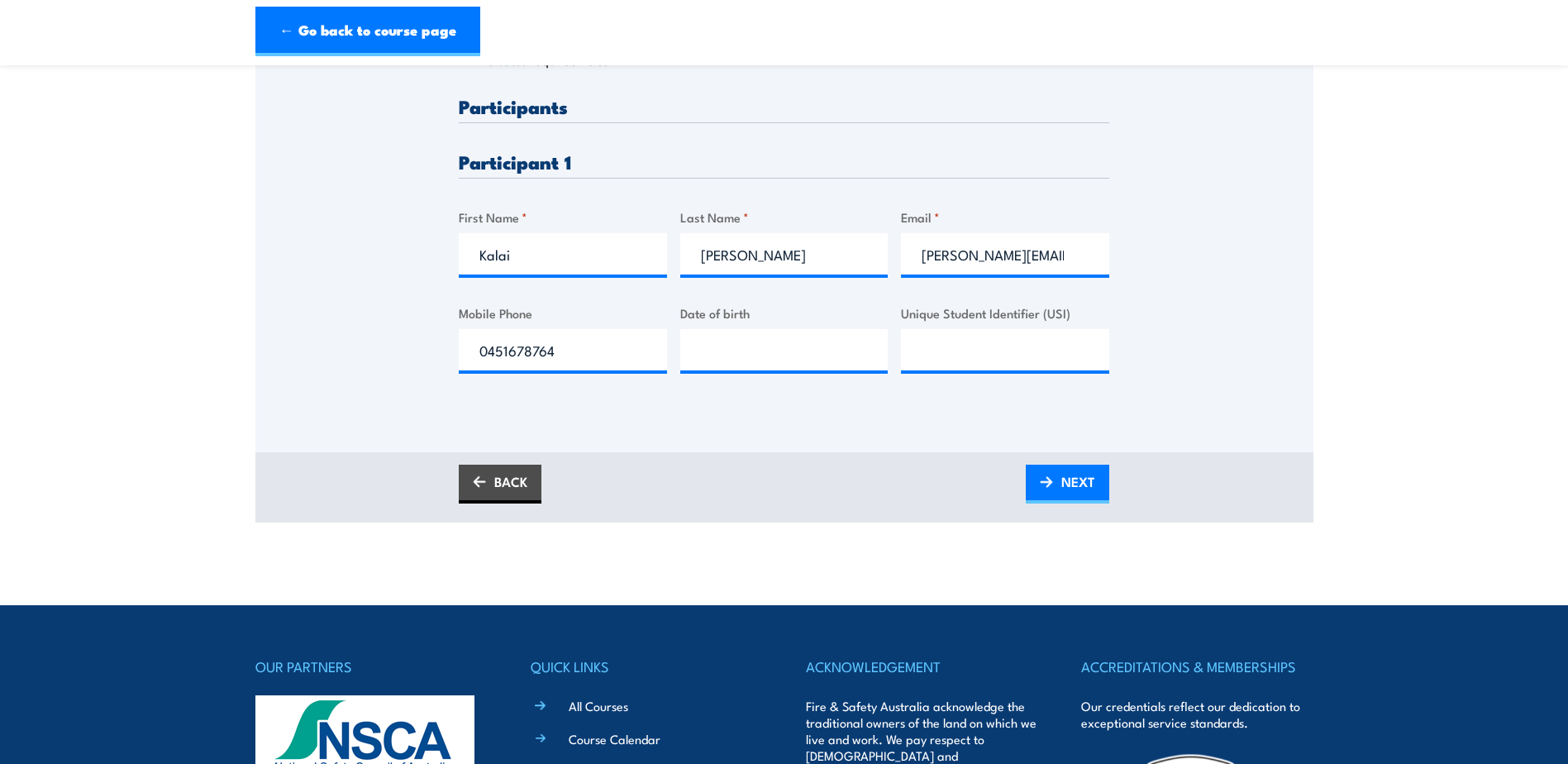
drag, startPoint x: 835, startPoint y: 419, endPoint x: 982, endPoint y: 456, distance: 151.6
click at [835, 419] on div "Please provide names and contact details for each of the participants below. No…" at bounding box center [784, 163] width 1058 height 578
click at [1057, 486] on link "NEXT" at bounding box center [1067, 484] width 84 height 39
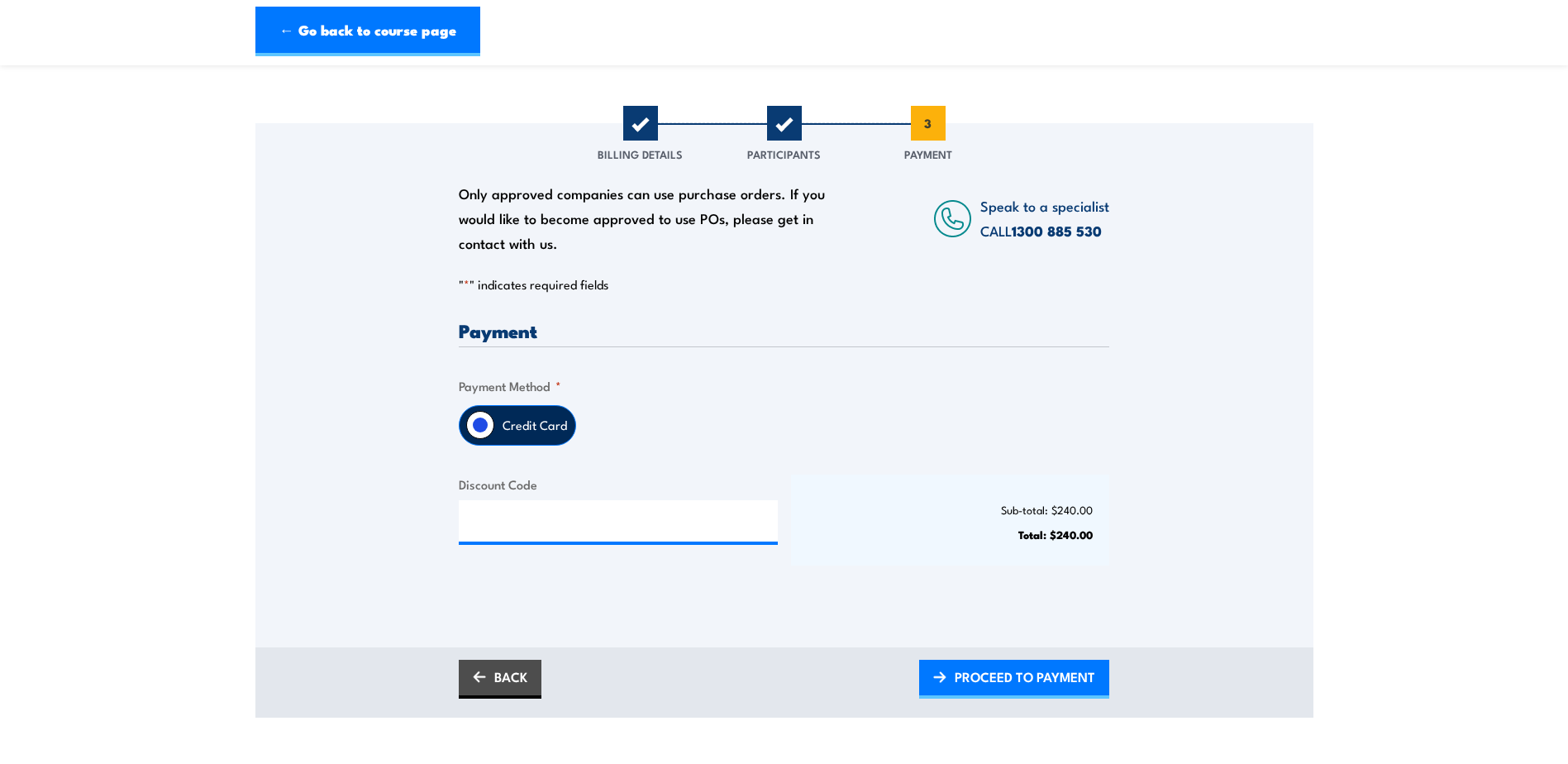
scroll to position [165, 0]
click at [598, 505] on input "Discount Code" at bounding box center [618, 520] width 319 height 41
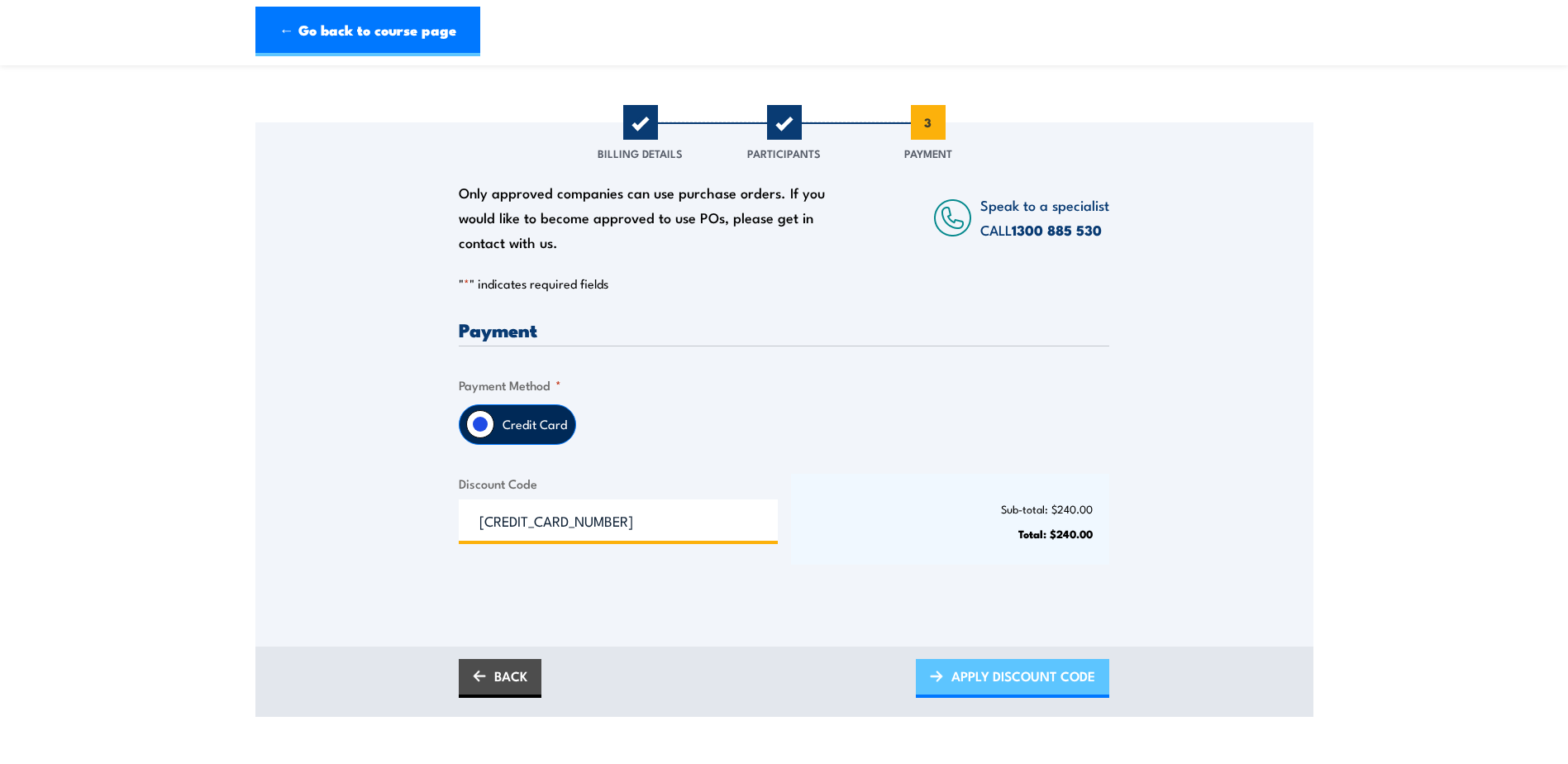
type input "5550051022772442"
click at [963, 678] on span "APPLY DISCOUNT CODE" at bounding box center [1022, 675] width 144 height 43
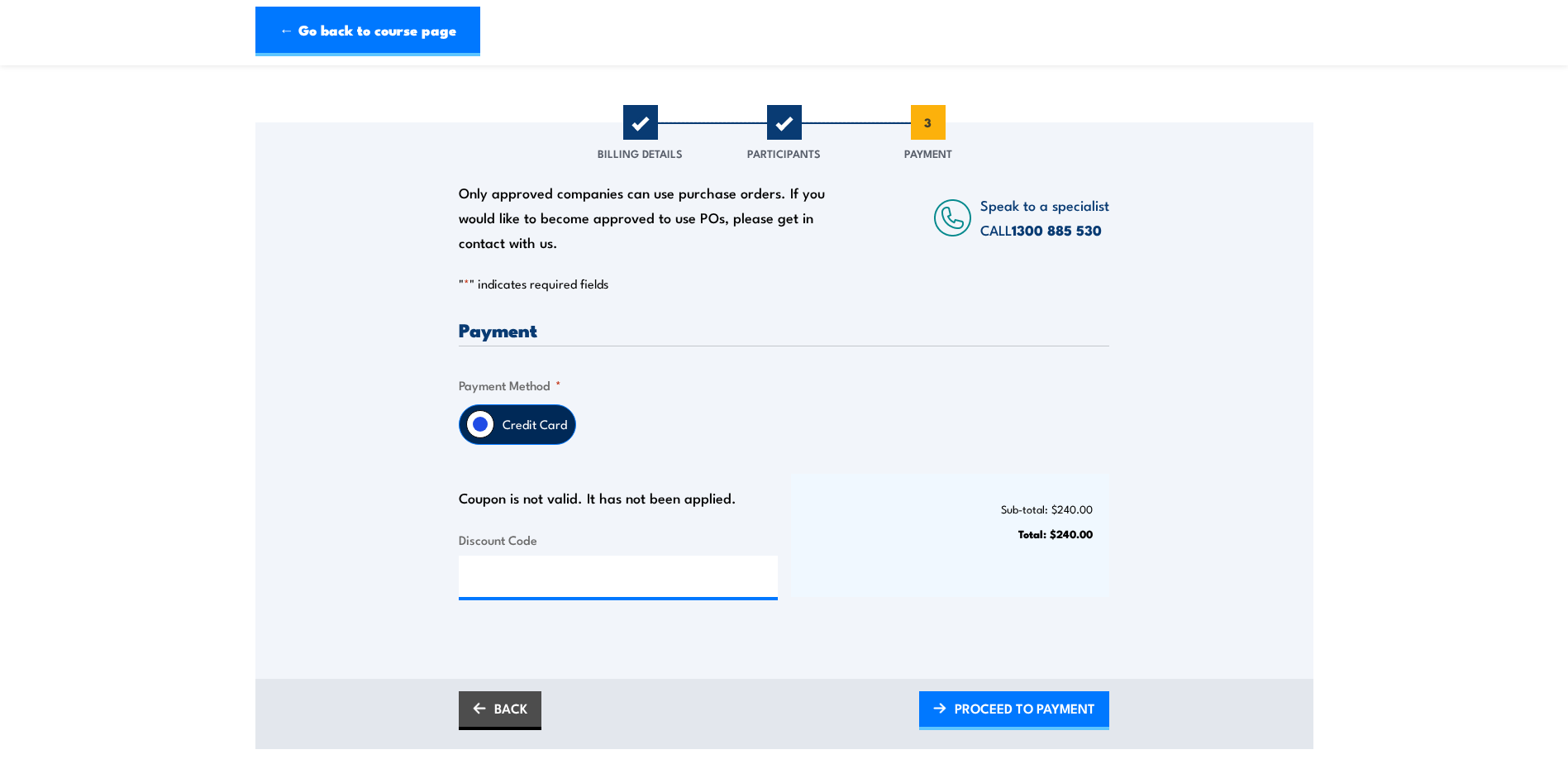
scroll to position [165, 0]
click at [699, 582] on input "Discount Code" at bounding box center [618, 575] width 319 height 41
click at [520, 444] on div "Payment Only approved companies can use purchase orders. If you would like to b…" at bounding box center [784, 472] width 650 height 306
drag, startPoint x: 517, startPoint y: 433, endPoint x: 563, endPoint y: 442, distance: 46.9
click at [516, 433] on label "Credit Card" at bounding box center [534, 423] width 81 height 39
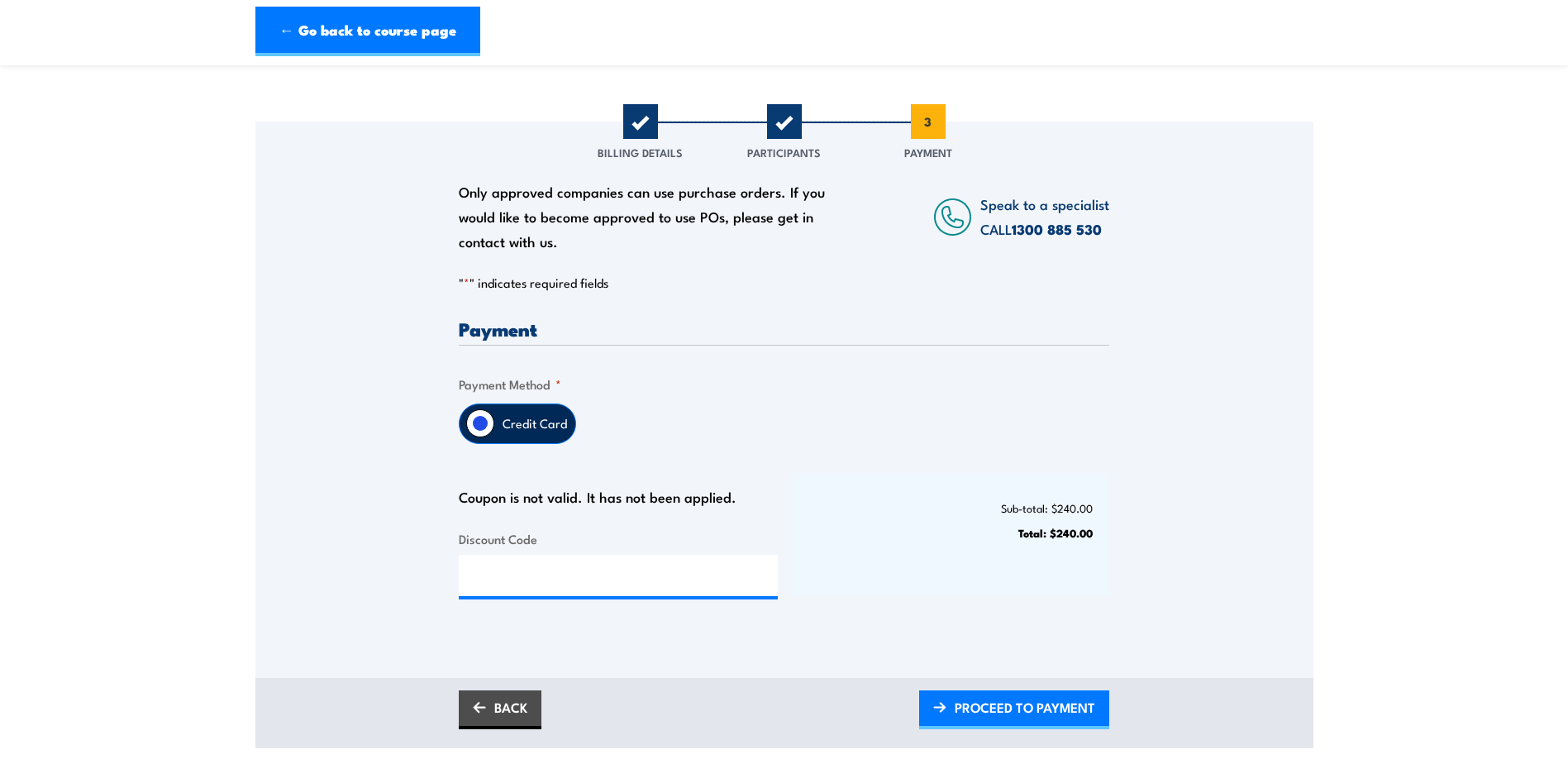
click at [494, 433] on input "Credit Card" at bounding box center [479, 423] width 28 height 28
click at [1094, 604] on div "Payment Only approved companies can use purchase orders. If you would like to b…" at bounding box center [784, 472] width 650 height 306
click at [1050, 693] on span "PROCEED TO PAYMENT" at bounding box center [1025, 706] width 141 height 43
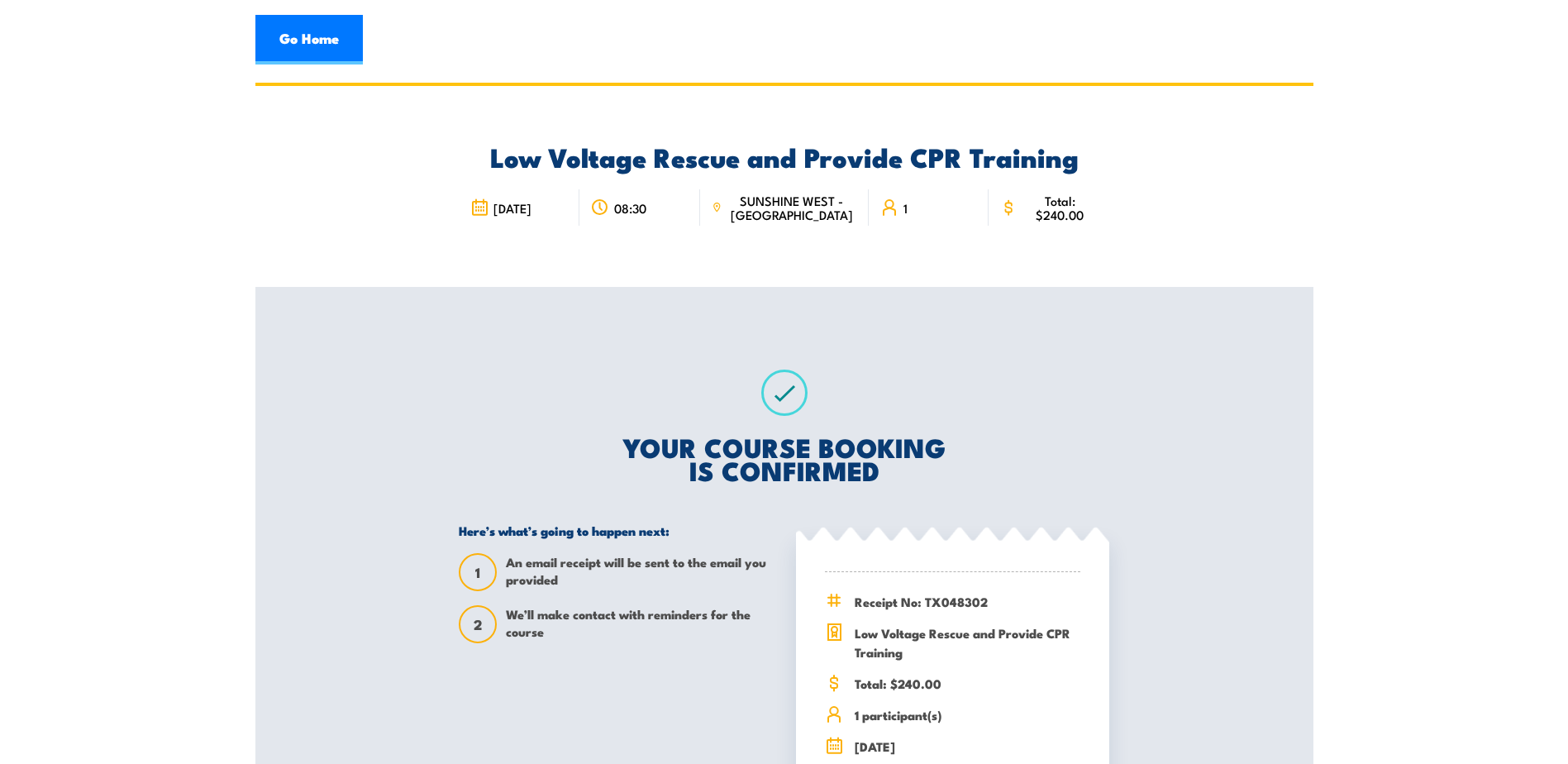
drag, startPoint x: 1285, startPoint y: 184, endPoint x: 1187, endPoint y: 314, distance: 162.8
click at [1285, 184] on div "Low Voltage Rescue and Provide CPR Training 22 September 2025 08:30 SUNSHINE WE…" at bounding box center [784, 186] width 1058 height 201
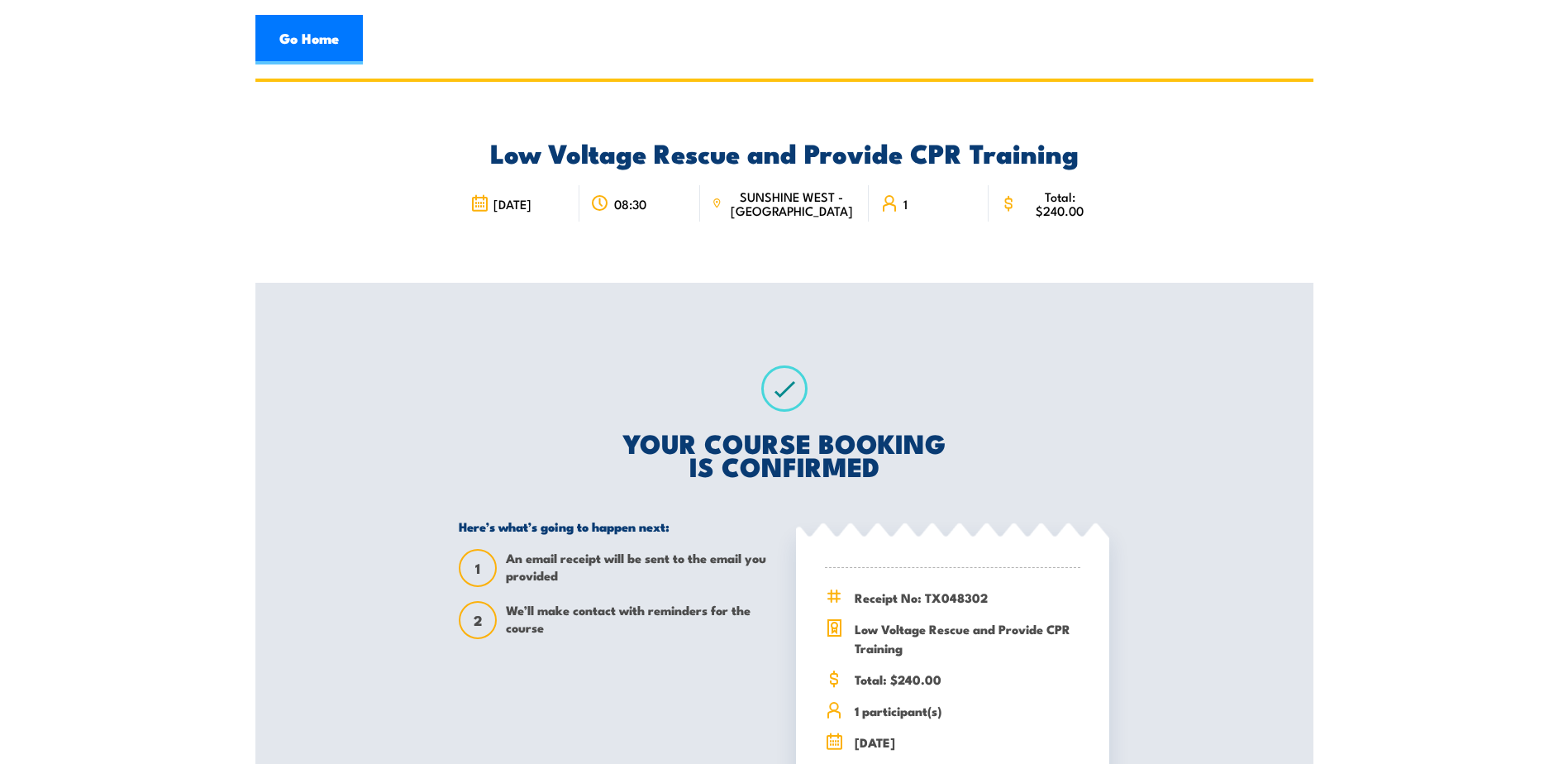
scroll to position [1, 0]
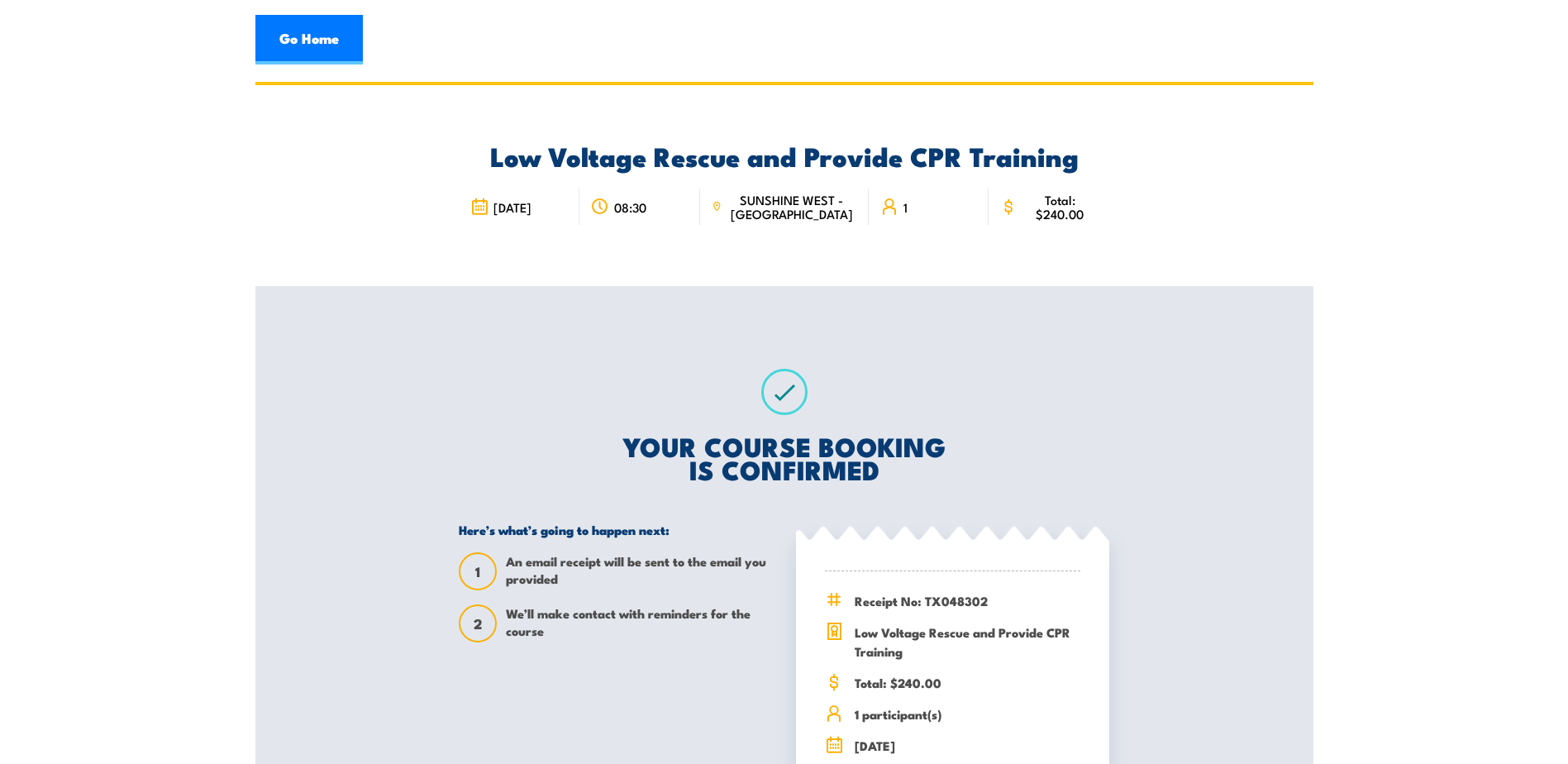
click at [1414, 142] on section "Low Voltage Rescue and Provide CPR Training 08:30 1" at bounding box center [784, 508] width 1568 height 853
